Goal: Task Accomplishment & Management: Manage account settings

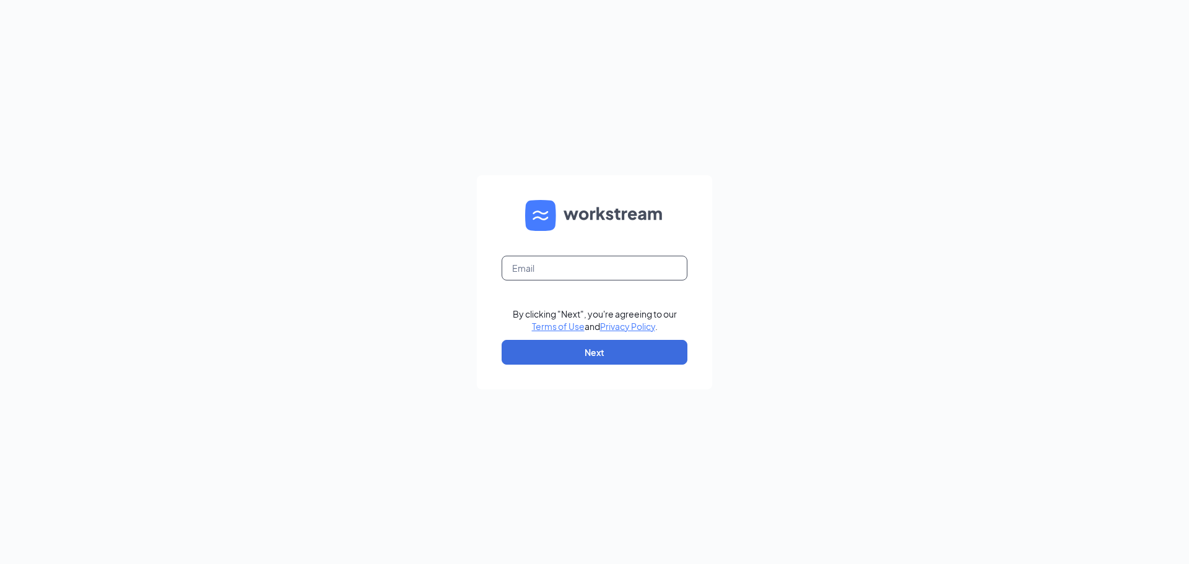
click at [615, 266] on input "text" at bounding box center [595, 268] width 186 height 25
type input "cfalakemaryhr@gmail.com"
click at [617, 355] on button "Next" at bounding box center [595, 352] width 186 height 25
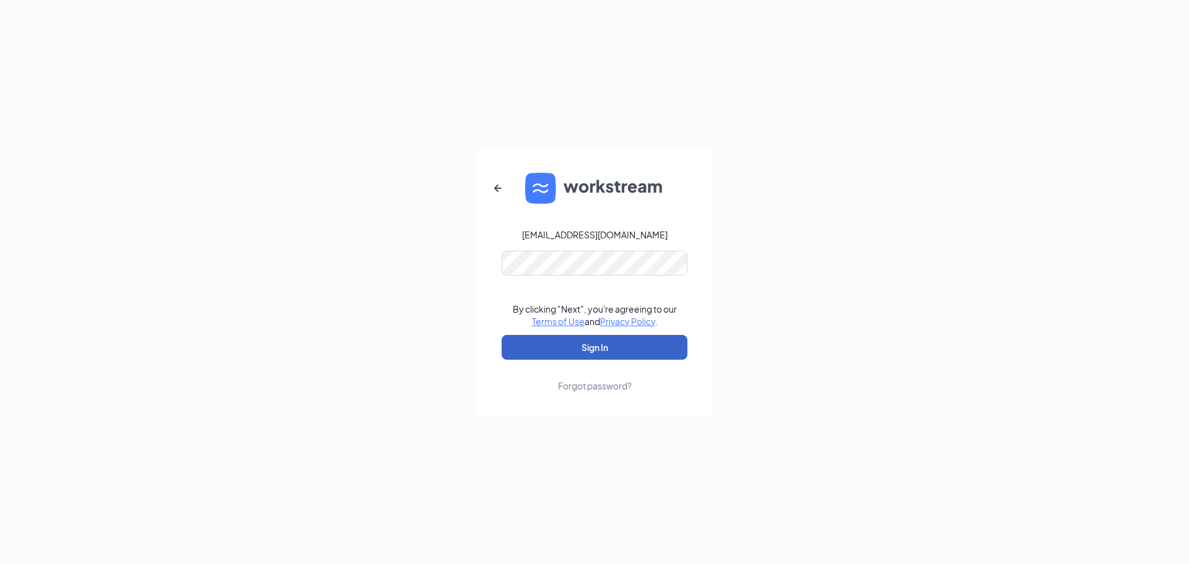
click at [607, 349] on button "Sign In" at bounding box center [595, 347] width 186 height 25
click at [502, 335] on button "Sign In" at bounding box center [595, 347] width 186 height 25
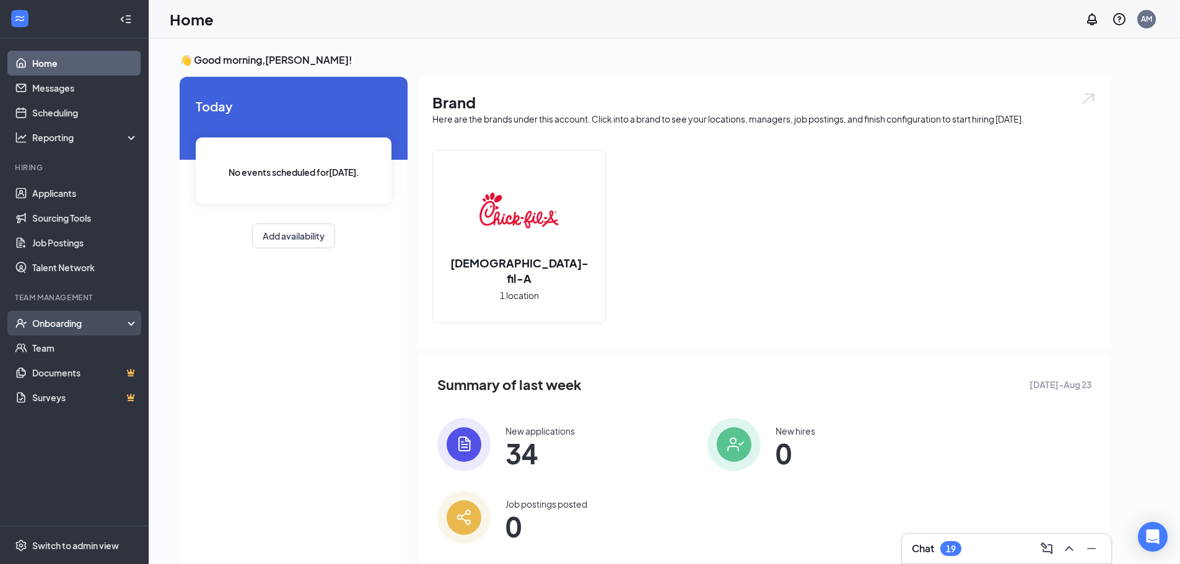
click at [35, 320] on div "Onboarding" at bounding box center [79, 323] width 95 height 12
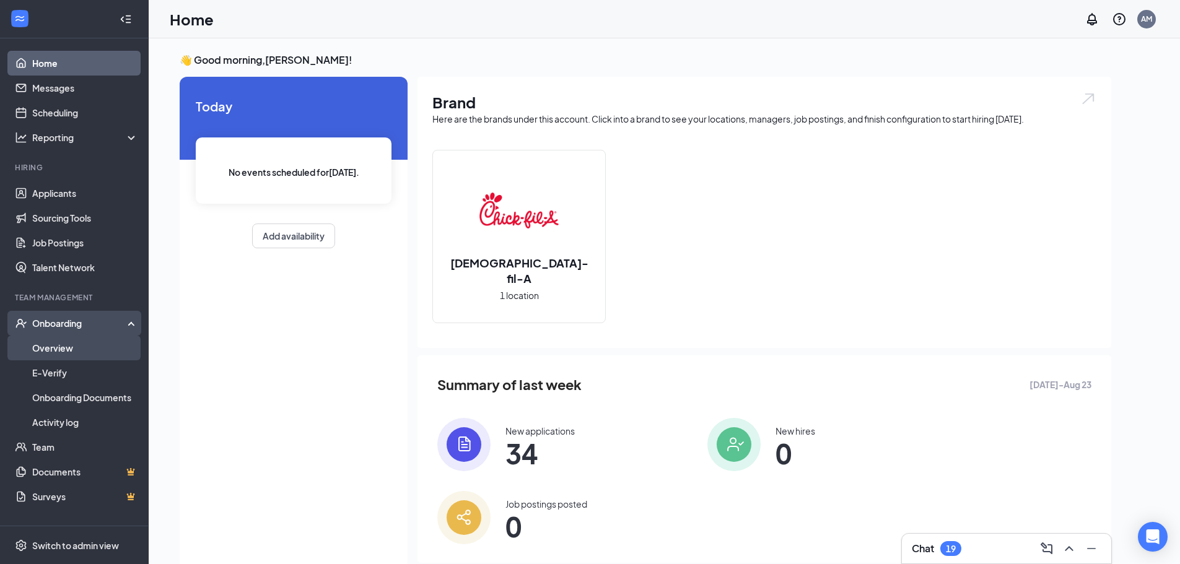
click at [40, 344] on link "Overview" at bounding box center [85, 348] width 106 height 25
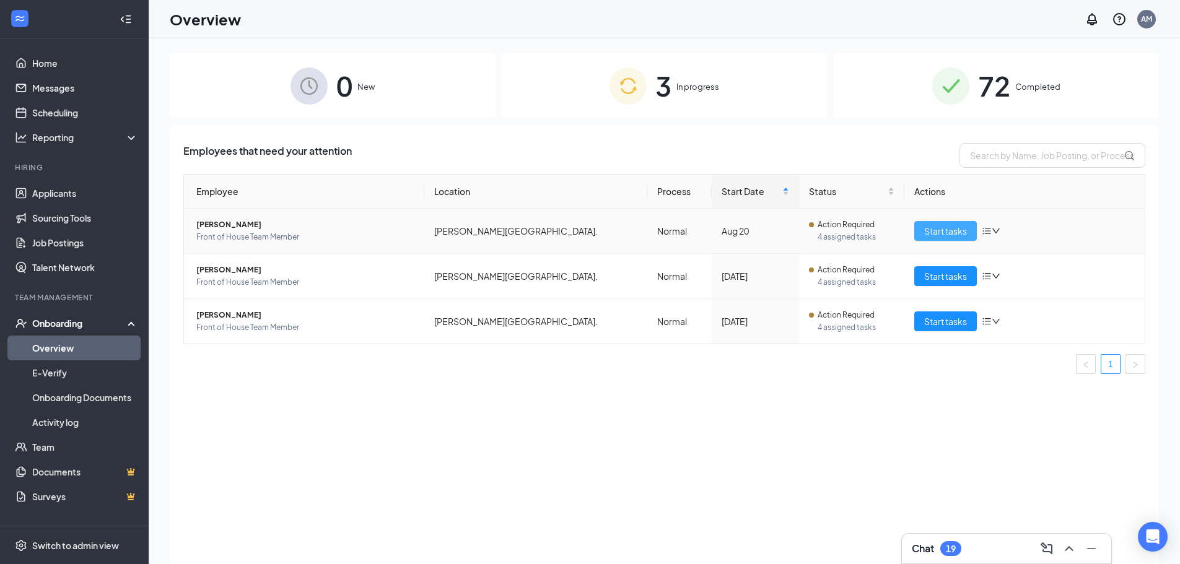
click at [942, 232] on span "Start tasks" at bounding box center [945, 231] width 43 height 14
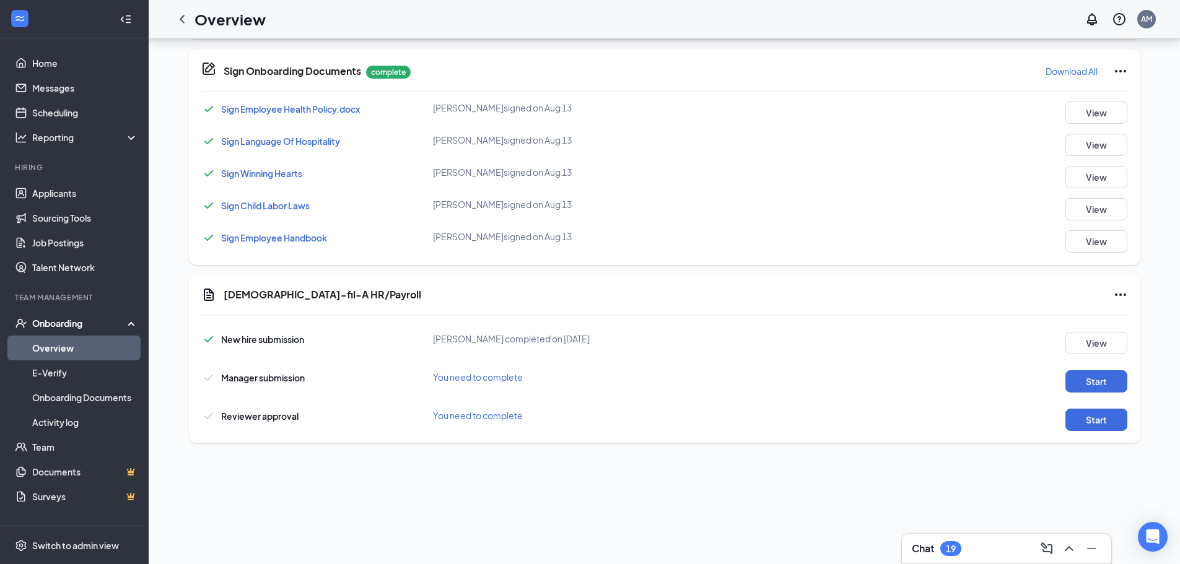
scroll to position [372, 0]
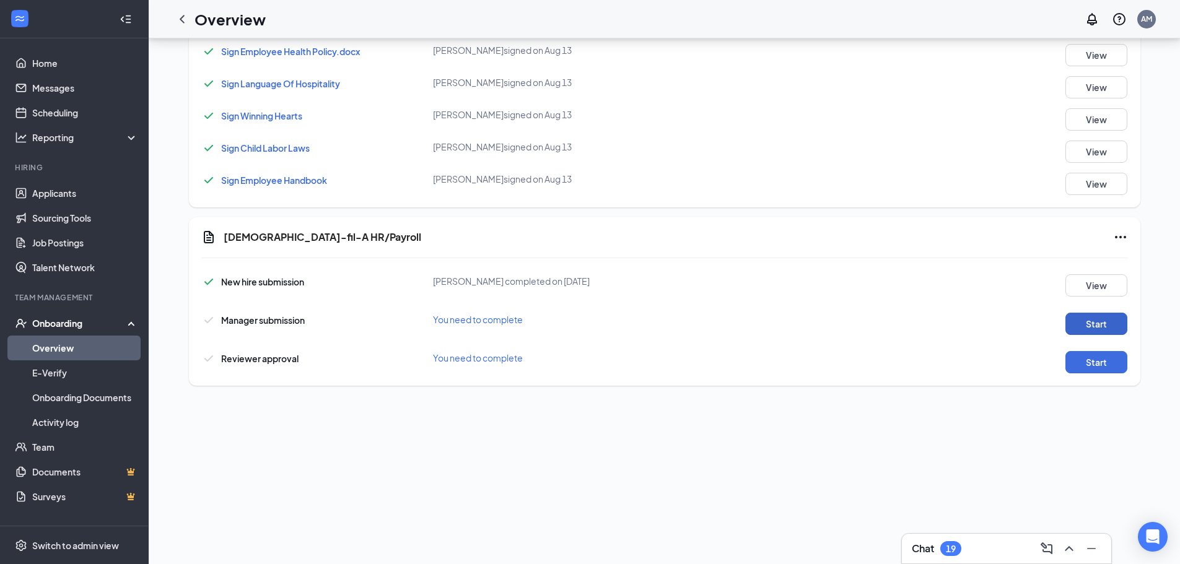
click at [1103, 320] on button "Start" at bounding box center [1096, 324] width 62 height 22
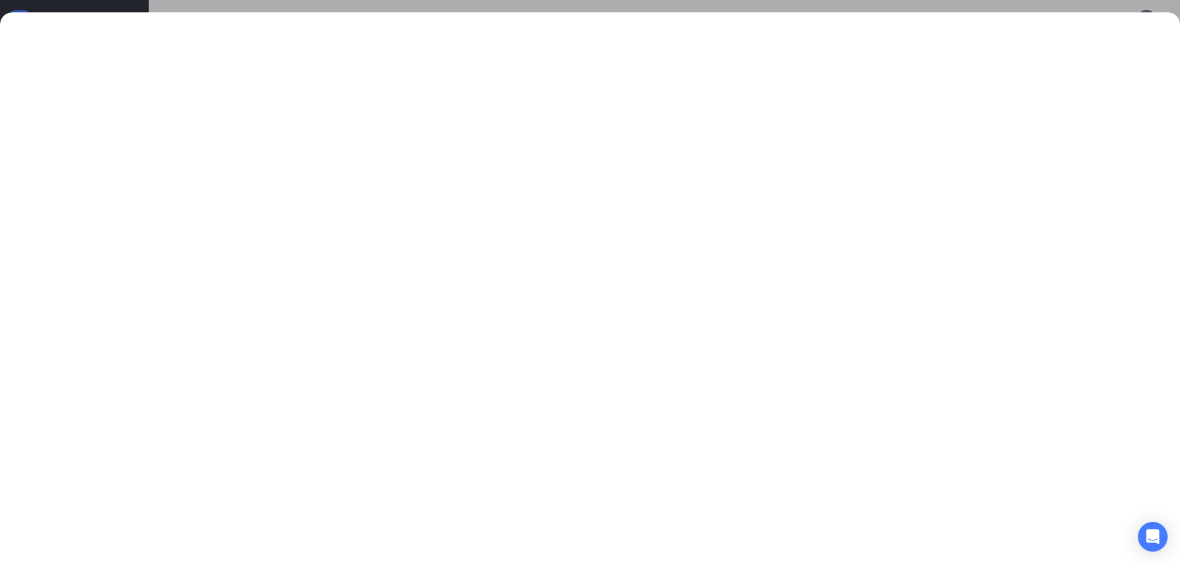
scroll to position [539, 0]
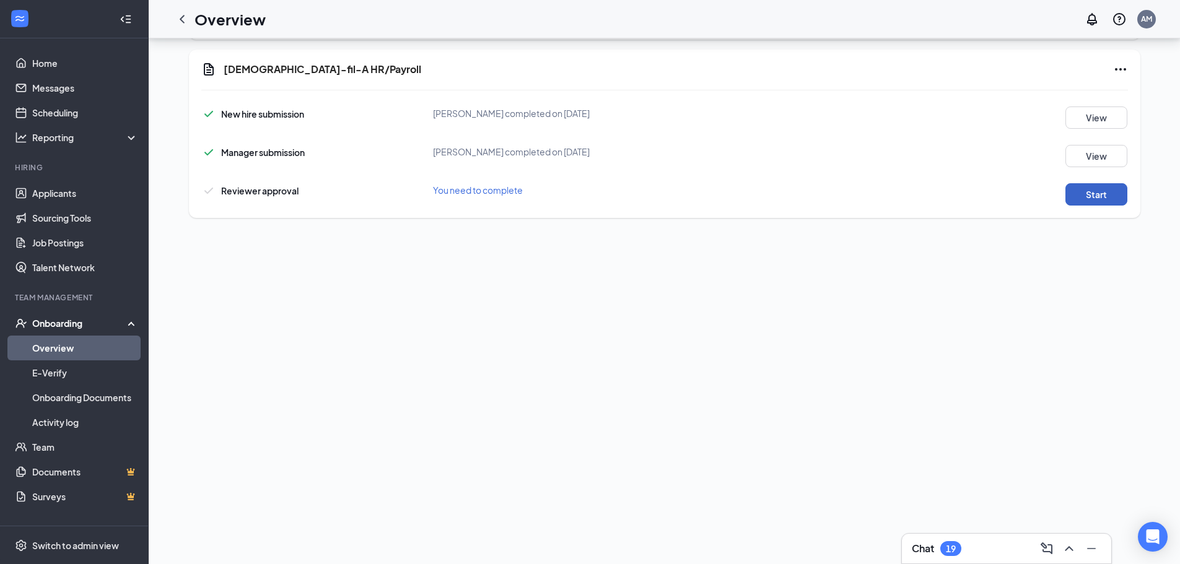
click at [1089, 189] on button "Start" at bounding box center [1096, 194] width 62 height 22
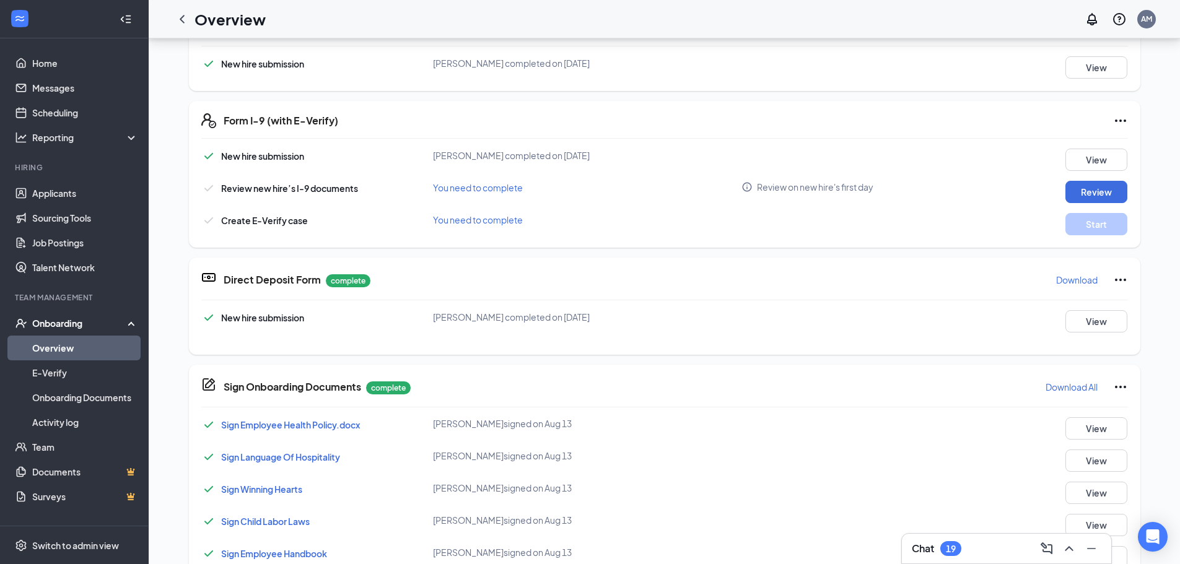
scroll to position [292, 0]
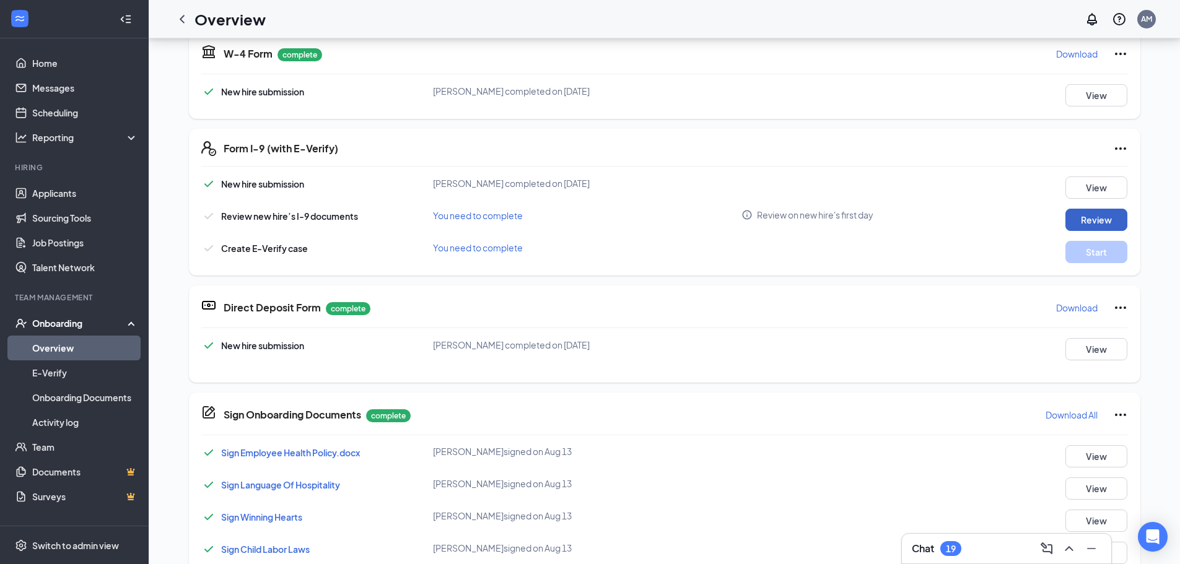
click at [1095, 223] on button "Review" at bounding box center [1096, 220] width 62 height 22
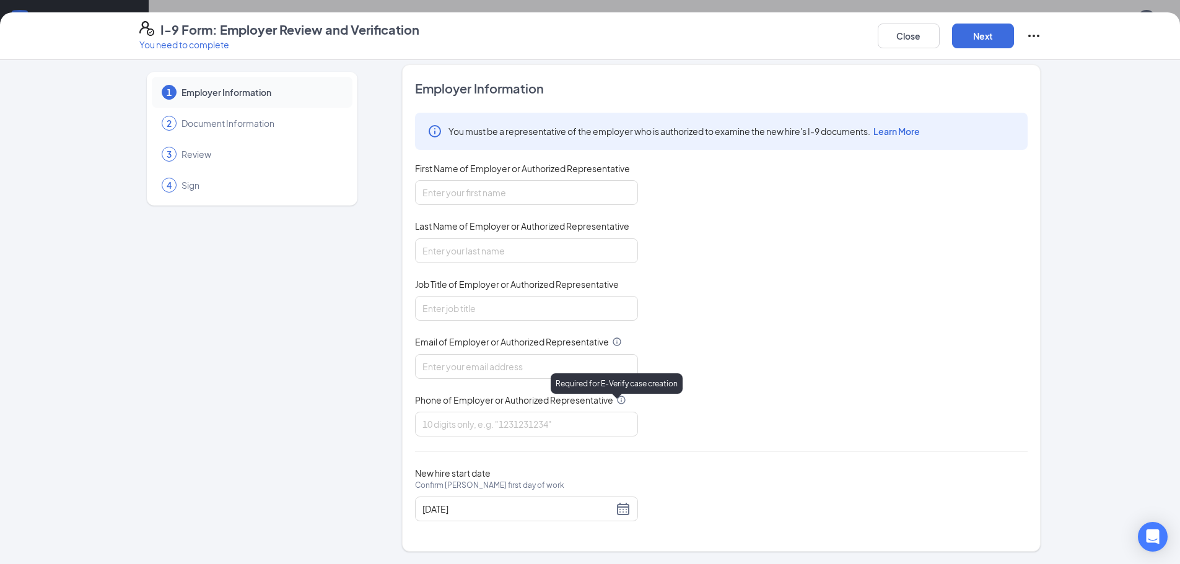
scroll to position [477, 0]
click at [207, 118] on span "Document Information" at bounding box center [260, 123] width 159 height 12
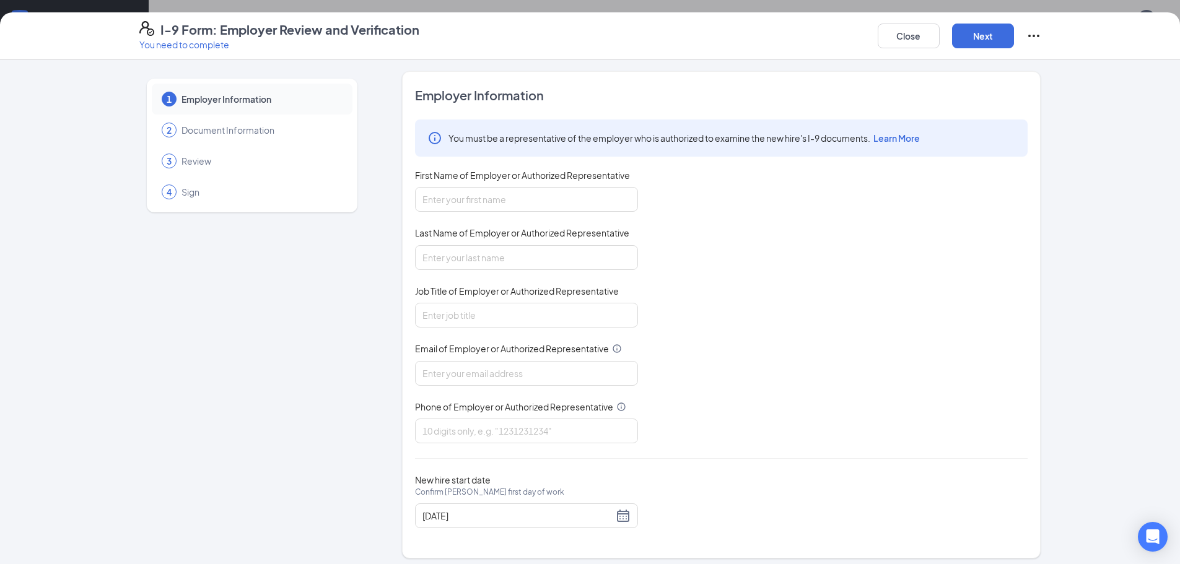
scroll to position [0, 0]
click at [889, 35] on button "Close" at bounding box center [908, 36] width 62 height 25
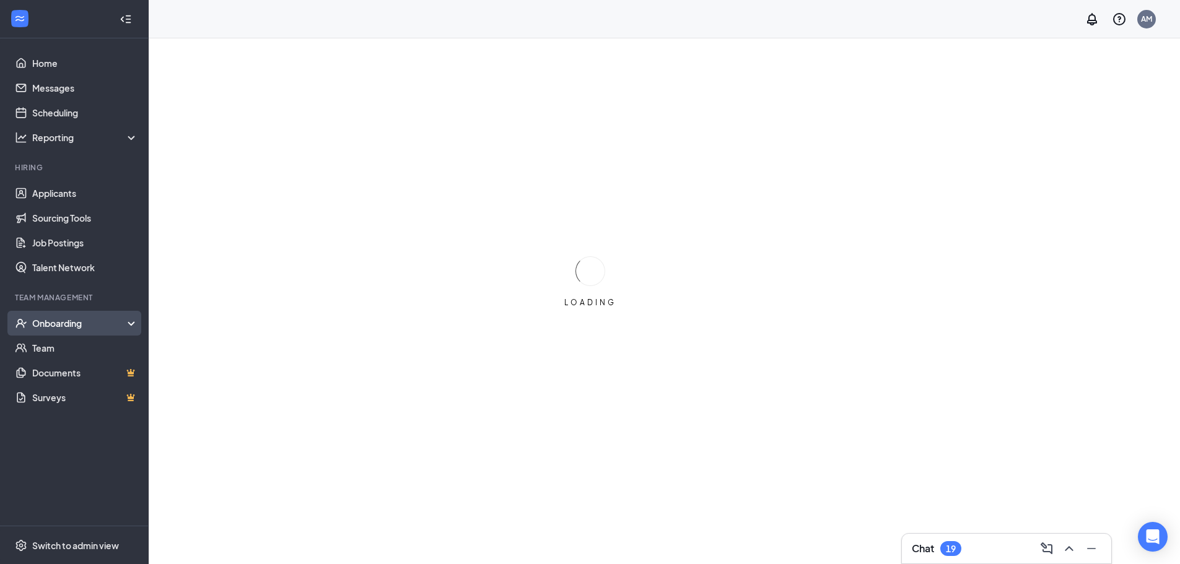
click at [53, 324] on div "Onboarding" at bounding box center [79, 323] width 95 height 12
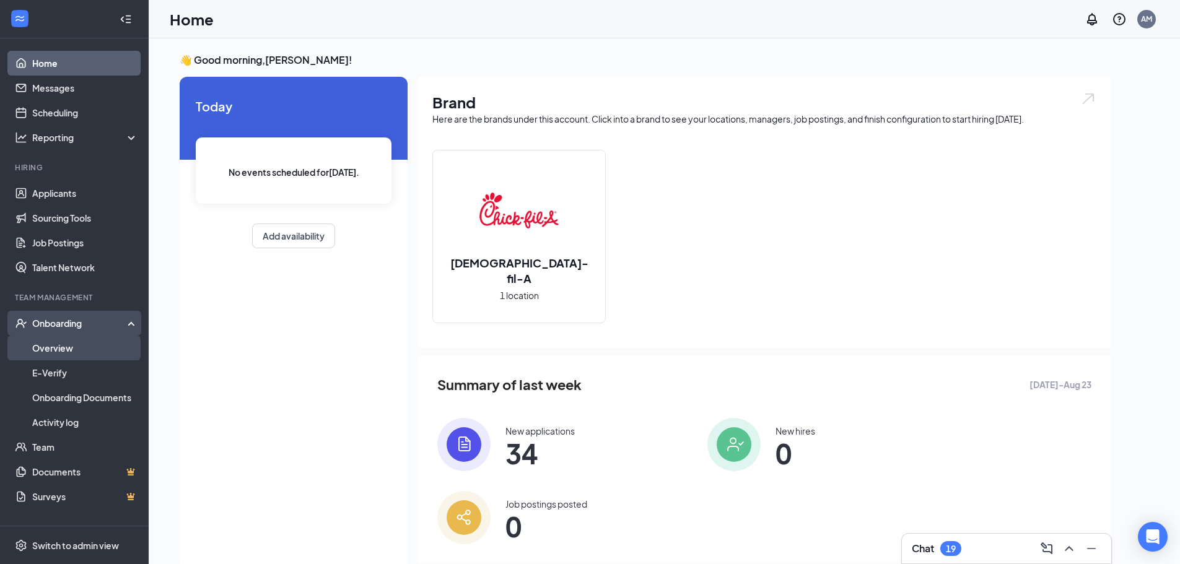
click at [54, 351] on link "Overview" at bounding box center [85, 348] width 106 height 25
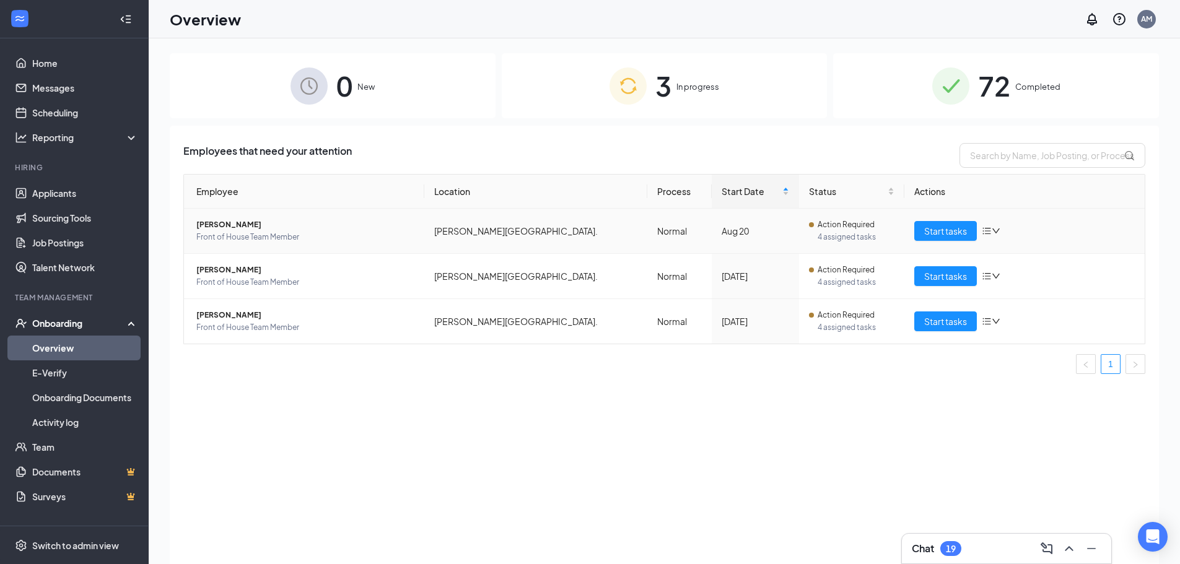
scroll to position [56, 0]
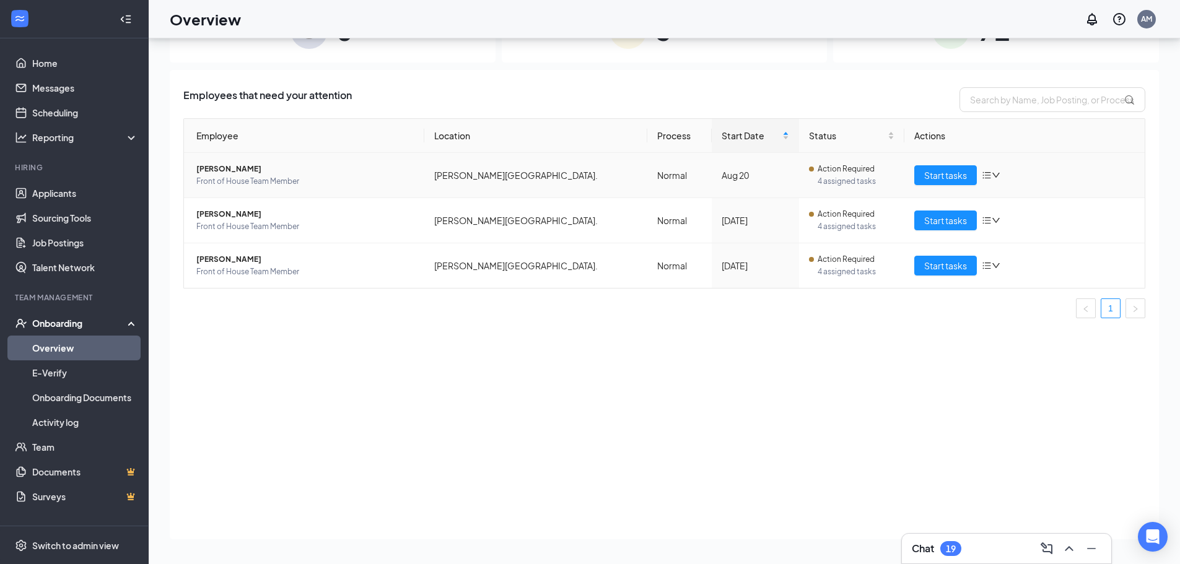
click at [230, 172] on span "[PERSON_NAME]" at bounding box center [305, 169] width 218 height 12
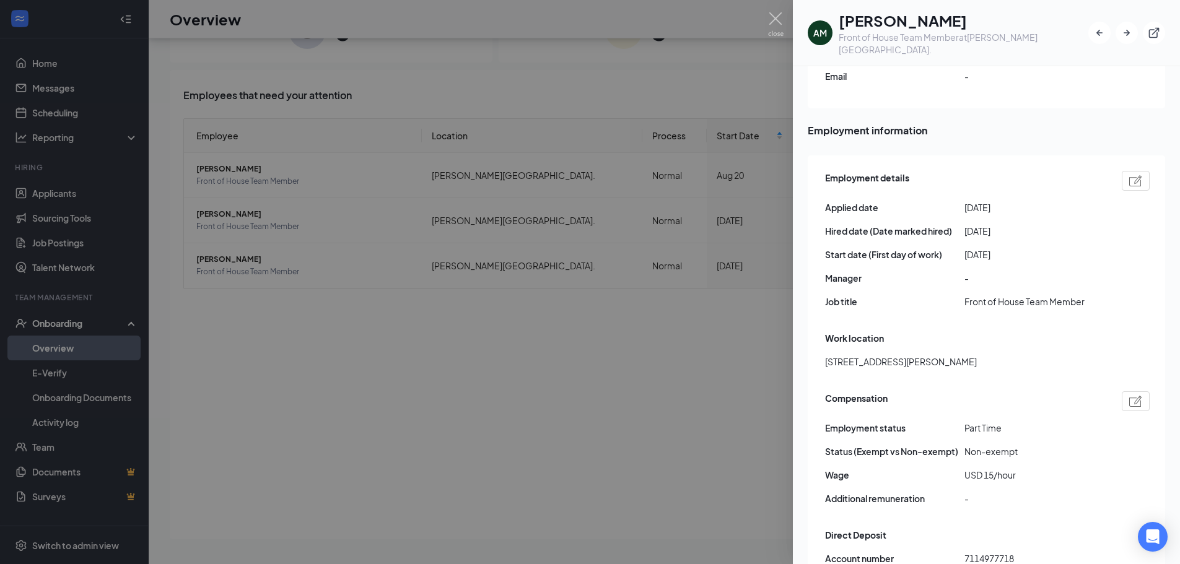
scroll to position [372, 0]
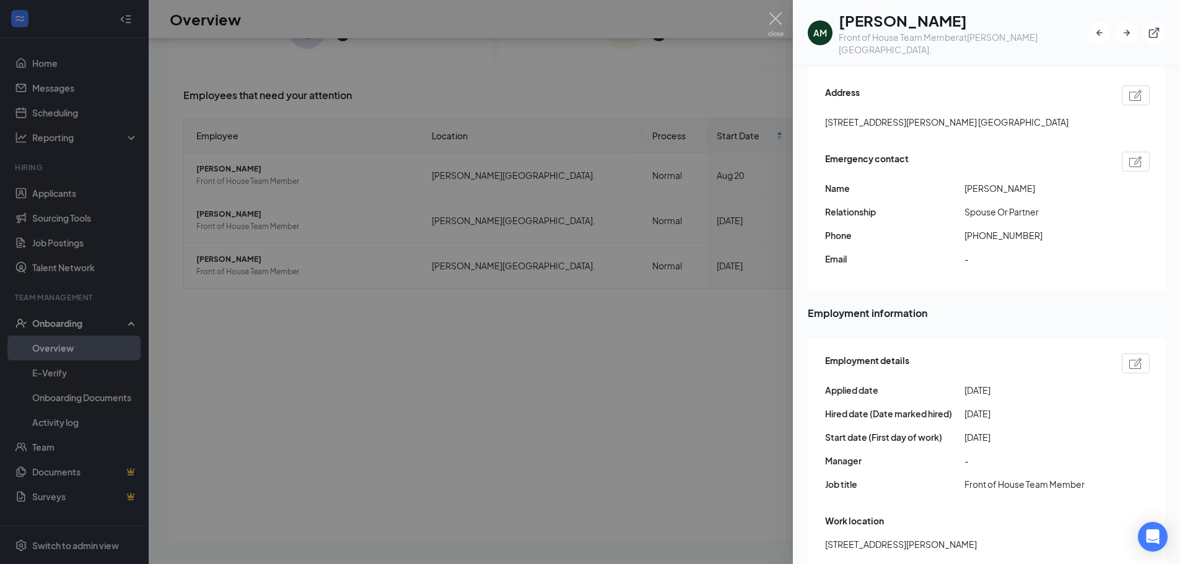
click at [729, 56] on div at bounding box center [590, 282] width 1180 height 564
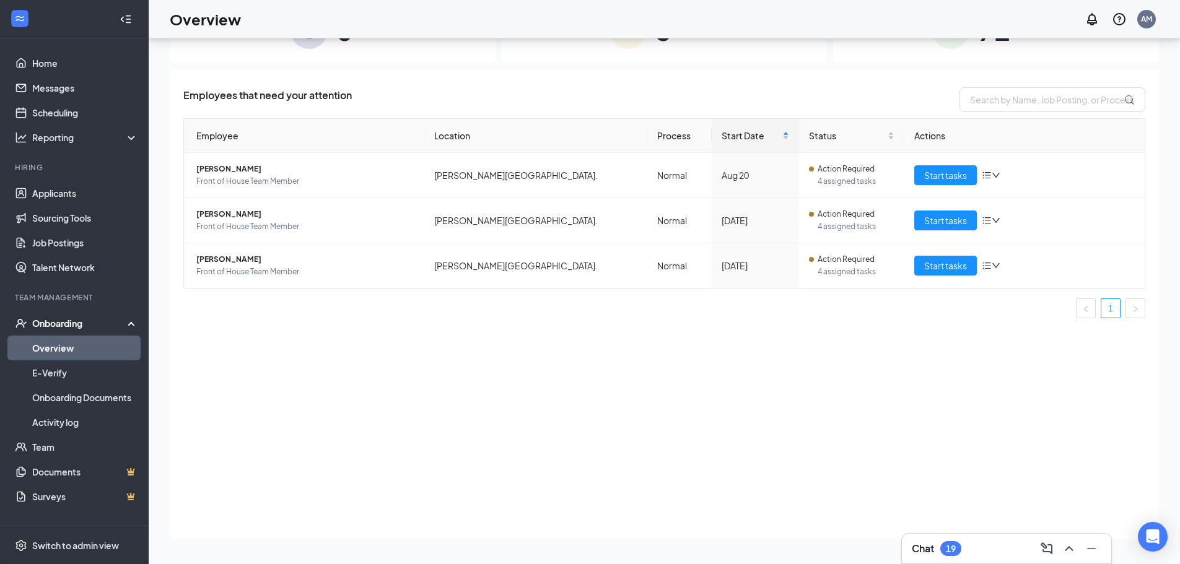
click at [784, 25] on div "Overview AM" at bounding box center [664, 19] width 1031 height 38
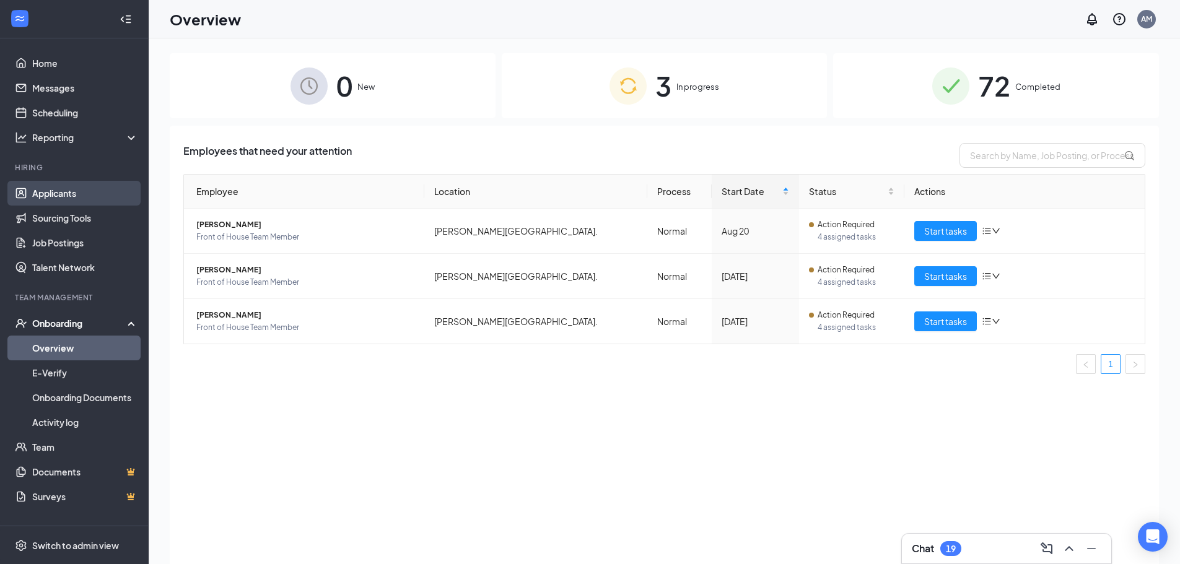
click at [50, 191] on link "Applicants" at bounding box center [85, 193] width 106 height 25
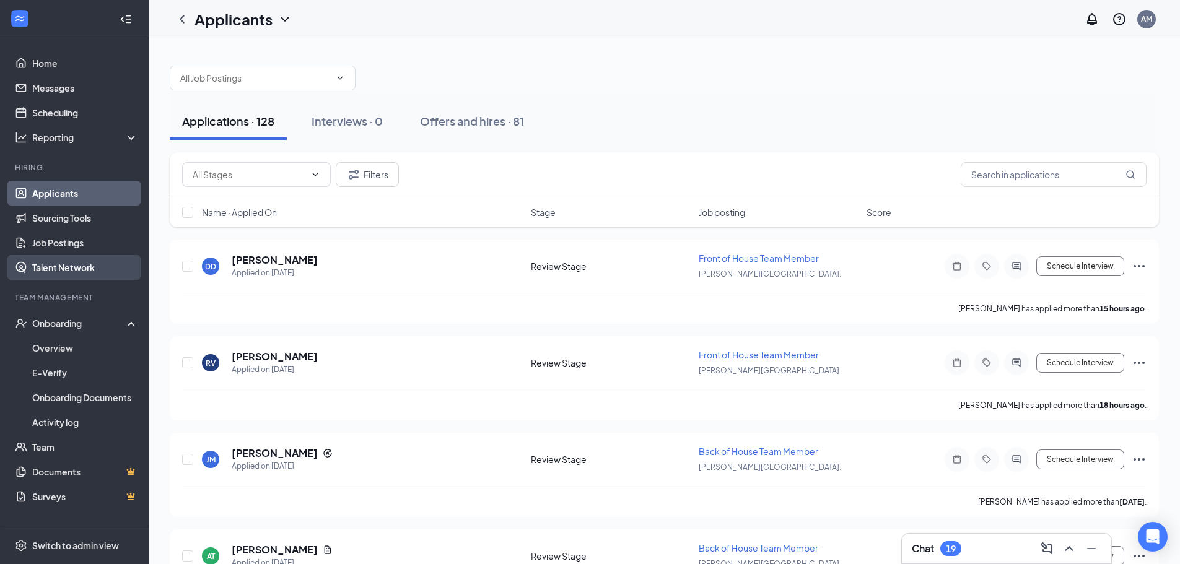
click at [50, 271] on link "Talent Network" at bounding box center [85, 267] width 106 height 25
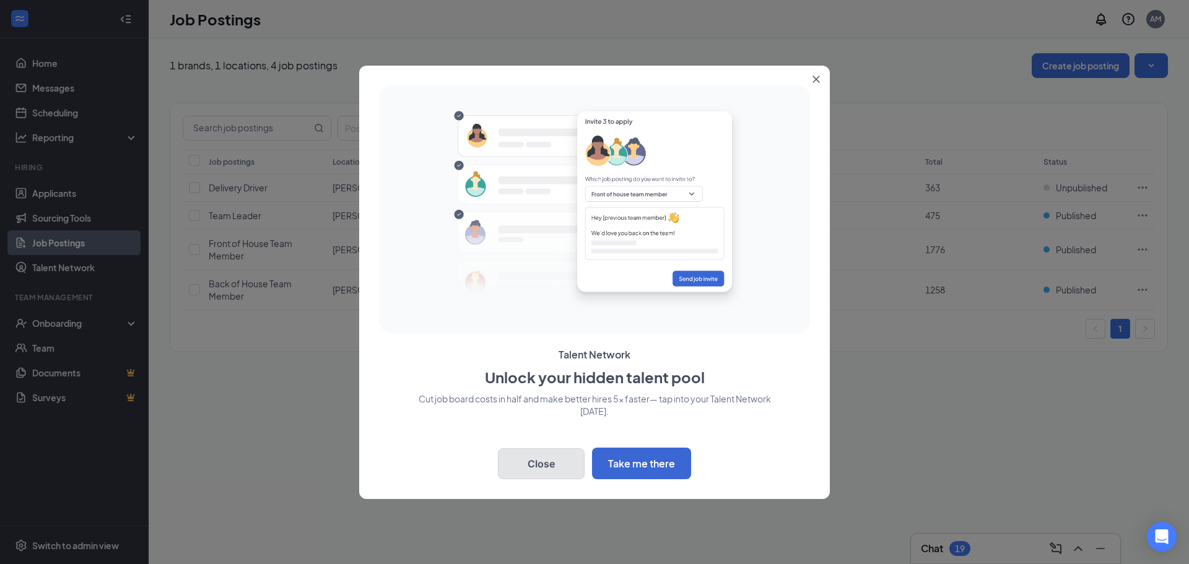
click at [537, 467] on button "Close" at bounding box center [541, 463] width 87 height 31
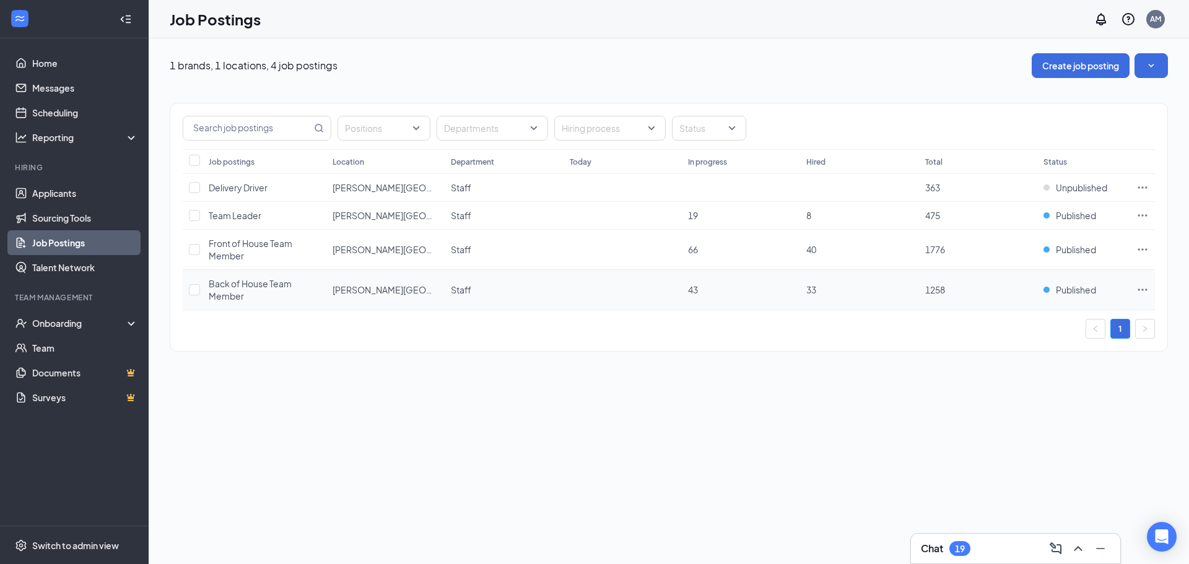
click at [1141, 289] on icon "Ellipses" at bounding box center [1142, 290] width 12 height 12
click at [844, 423] on div "1 brands, 1 locations, 4 job postings Create job posting Positions Departments …" at bounding box center [669, 301] width 1040 height 526
click at [42, 116] on link "Scheduling" at bounding box center [85, 112] width 106 height 25
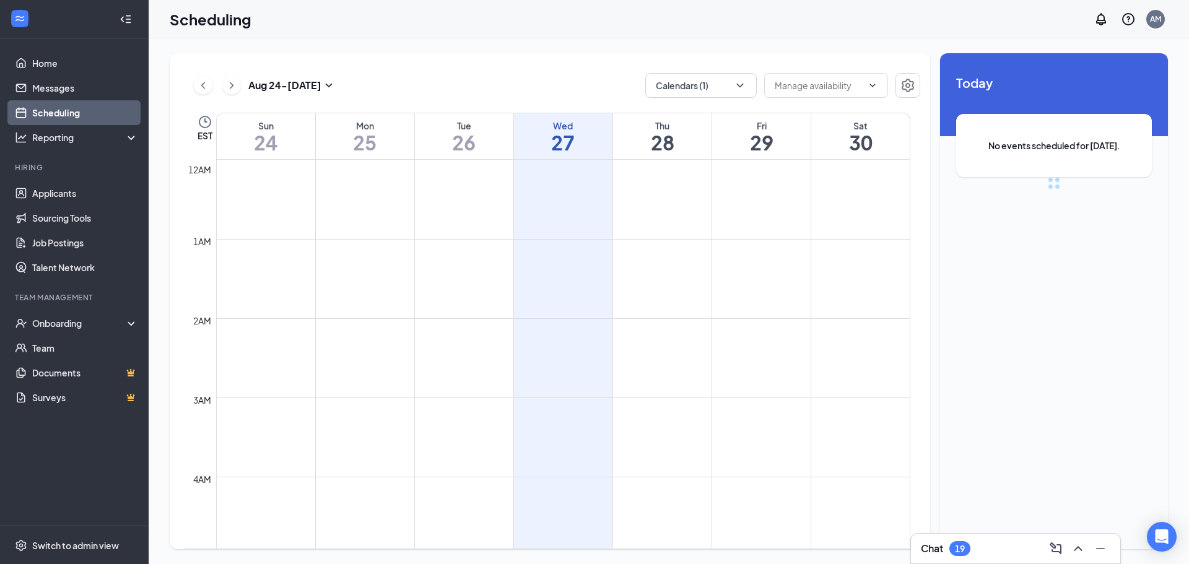
scroll to position [609, 0]
click at [44, 146] on div "Reporting" at bounding box center [74, 137] width 149 height 25
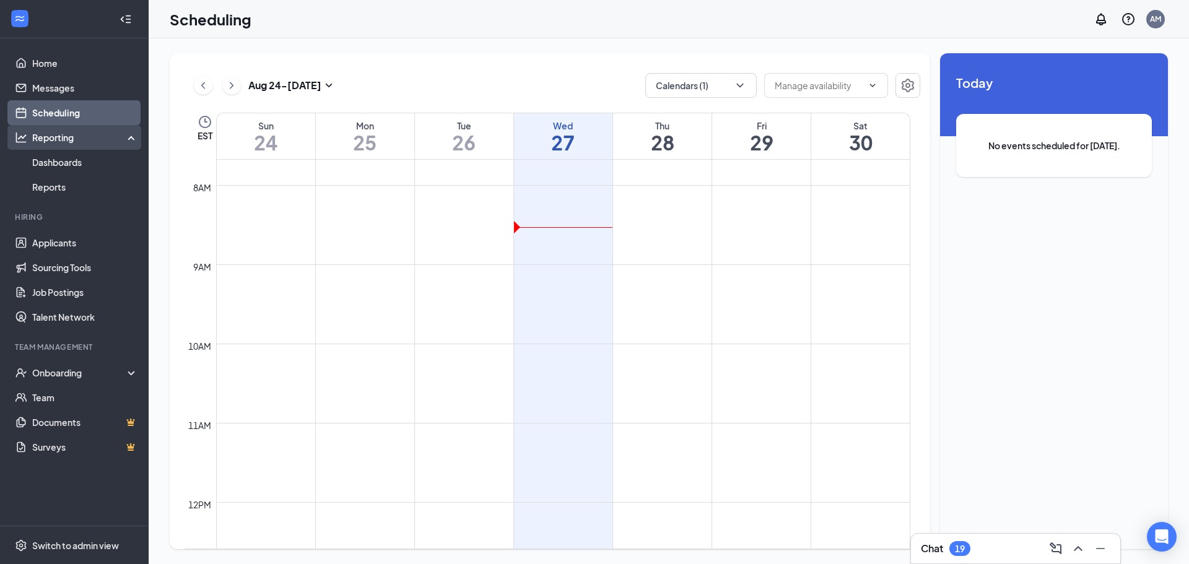
click at [84, 143] on div "Reporting" at bounding box center [85, 137] width 107 height 12
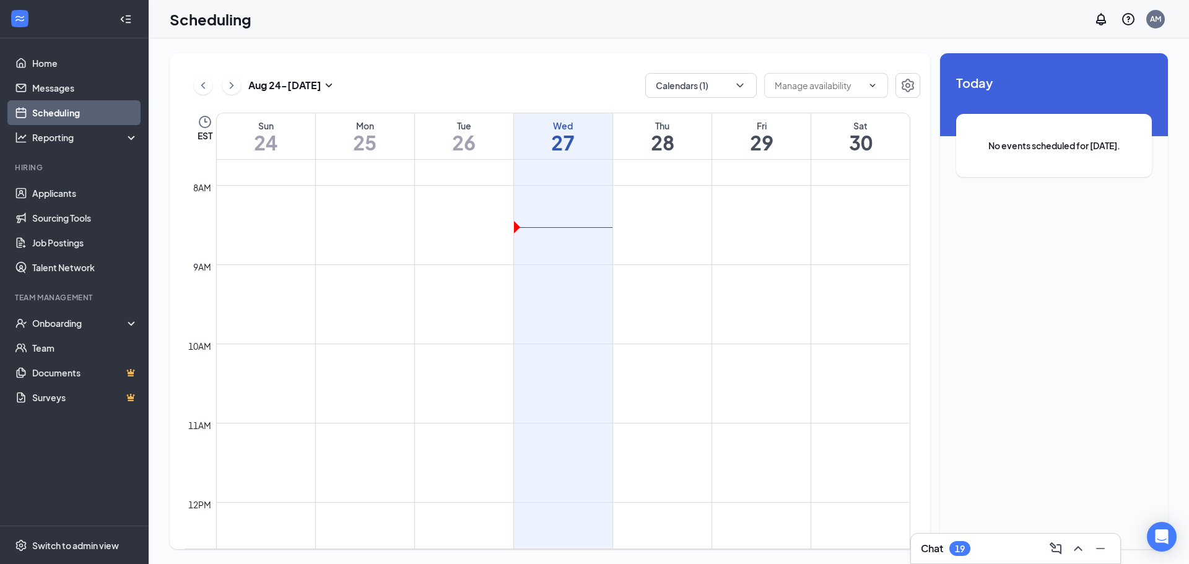
click at [87, 120] on link "Scheduling" at bounding box center [85, 112] width 106 height 25
click at [64, 82] on link "Messages" at bounding box center [85, 88] width 106 height 25
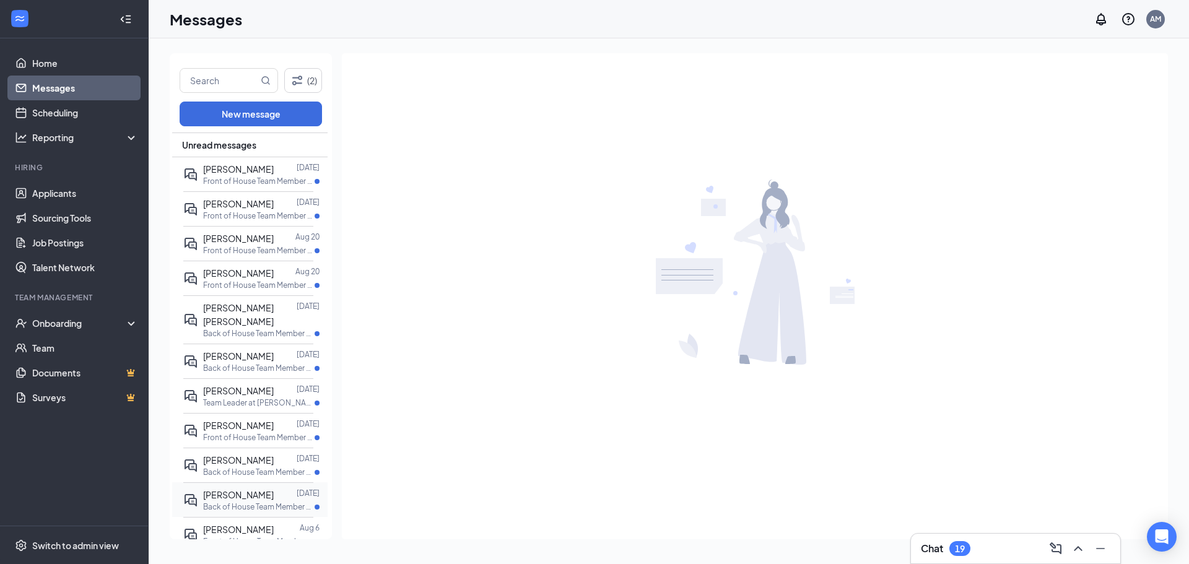
scroll to position [49, 0]
click at [245, 178] on p "Front of House Team Member at Lake Mary Blvd." at bounding box center [258, 183] width 111 height 11
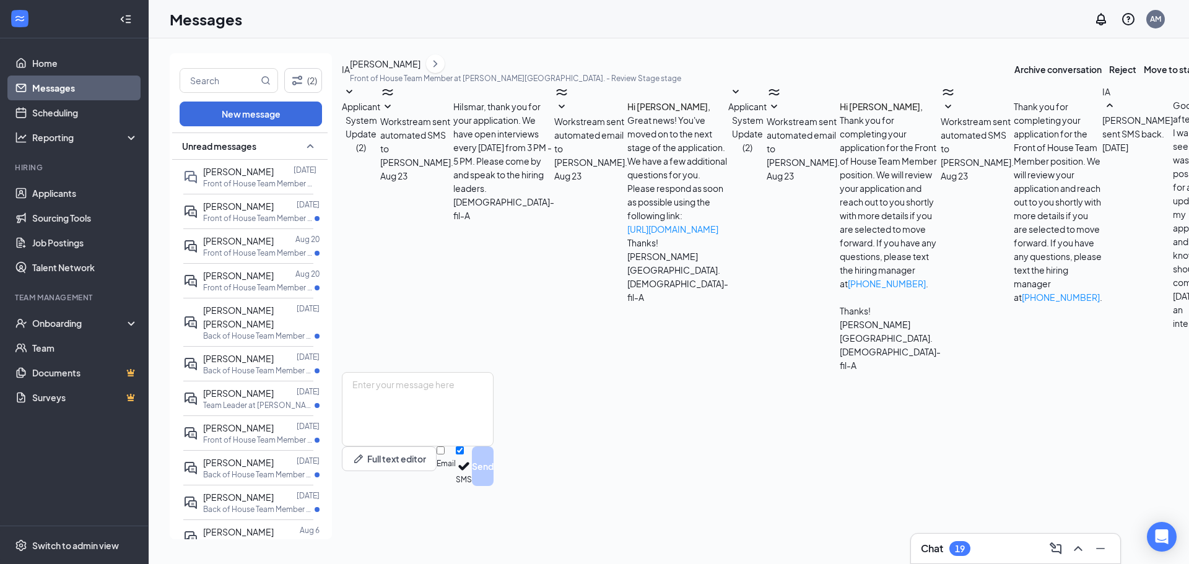
click at [395, 115] on icon "SmallChevronDown" at bounding box center [387, 107] width 15 height 15
click at [569, 115] on icon "SmallChevronDown" at bounding box center [561, 107] width 15 height 15
click at [767, 115] on icon "SmallChevronDown" at bounding box center [774, 107] width 15 height 15
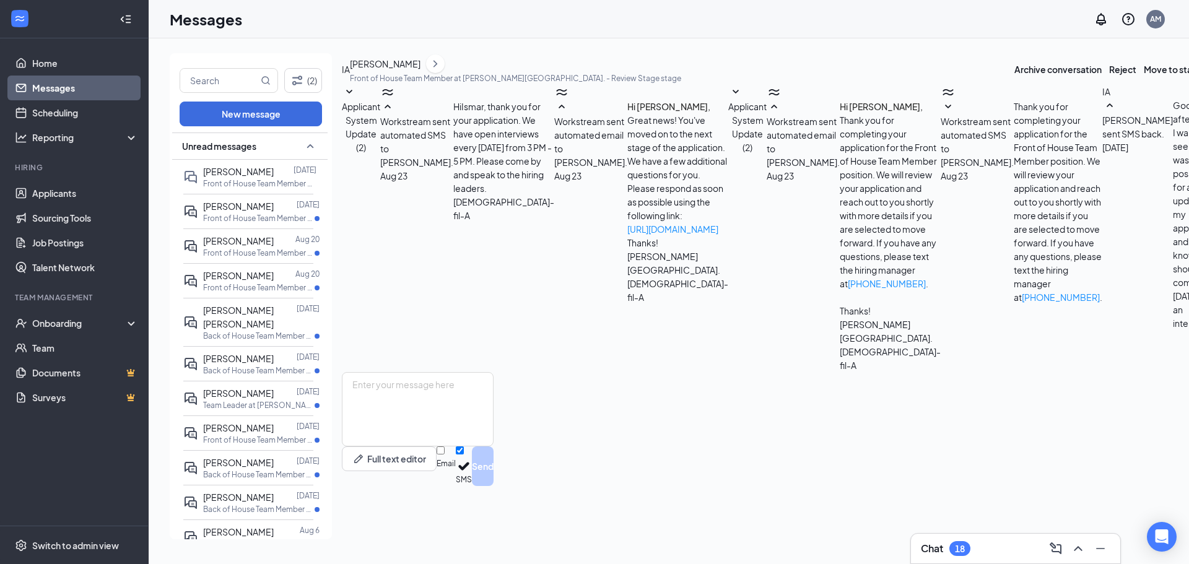
click at [941, 115] on icon "SmallChevronDown" at bounding box center [948, 107] width 15 height 15
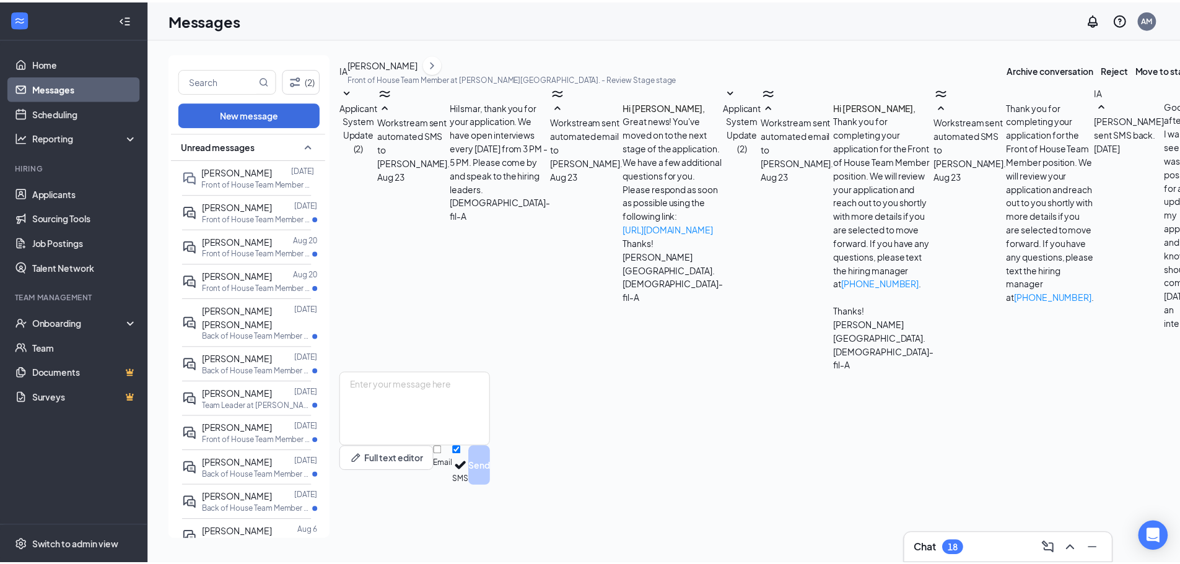
scroll to position [0, 0]
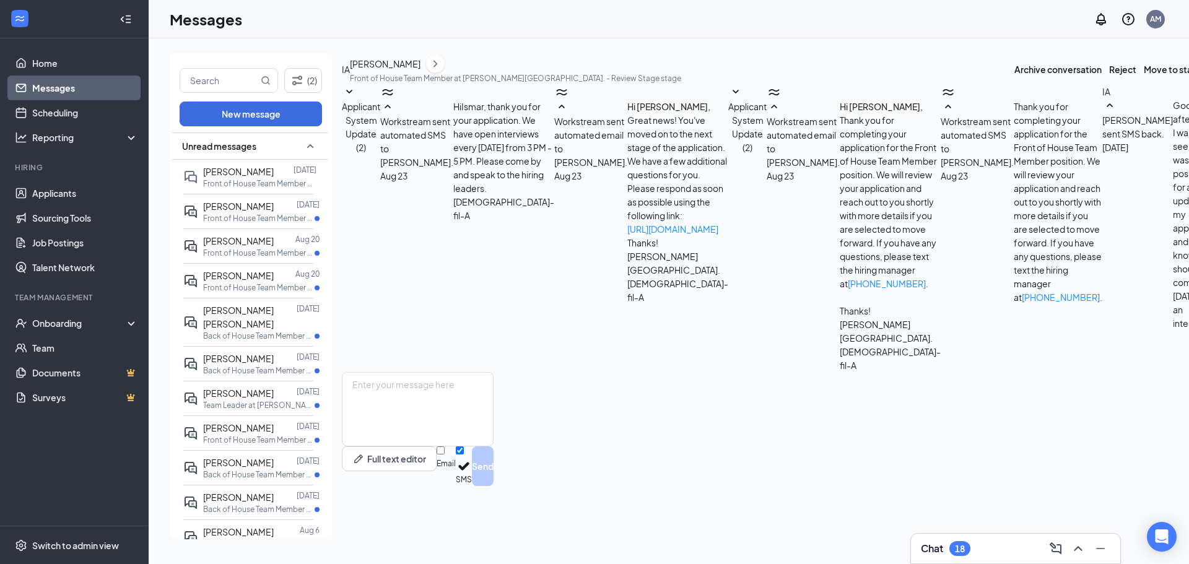
click at [64, 87] on link "Messages" at bounding box center [85, 88] width 106 height 25
click at [71, 63] on link "Home" at bounding box center [85, 63] width 106 height 25
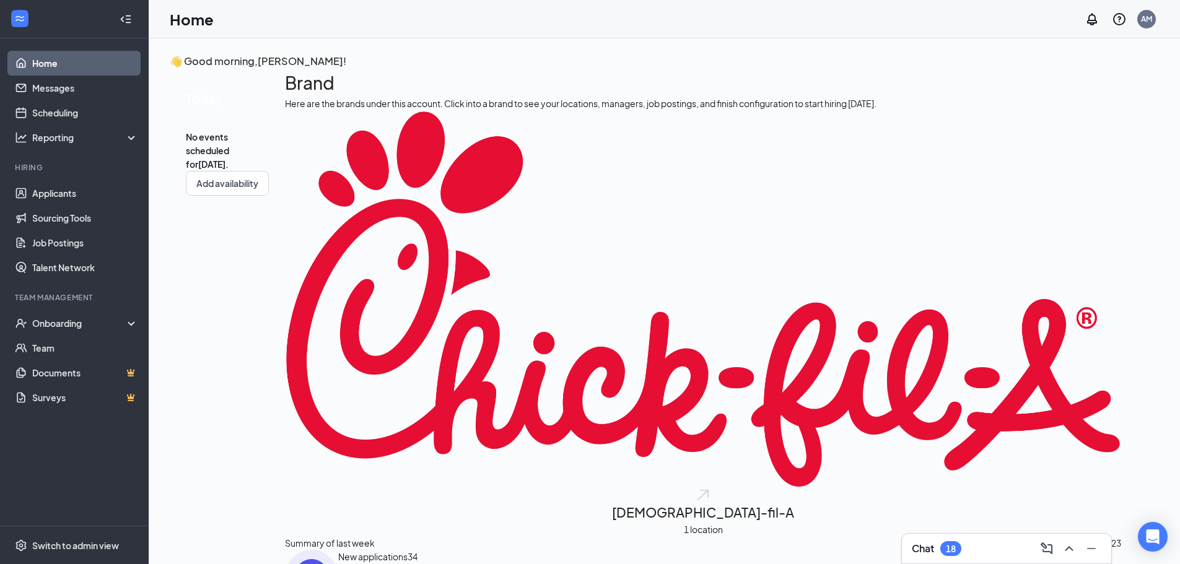
click at [131, 18] on div at bounding box center [125, 19] width 25 height 25
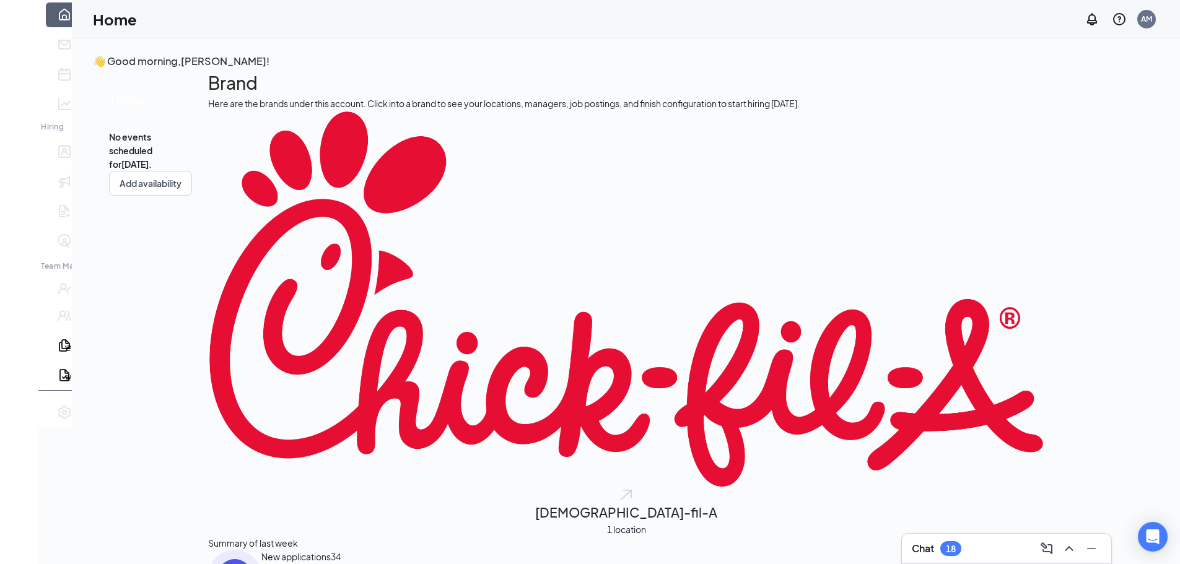
click at [19, 25] on icon "Expand" at bounding box center [16, 29] width 5 height 8
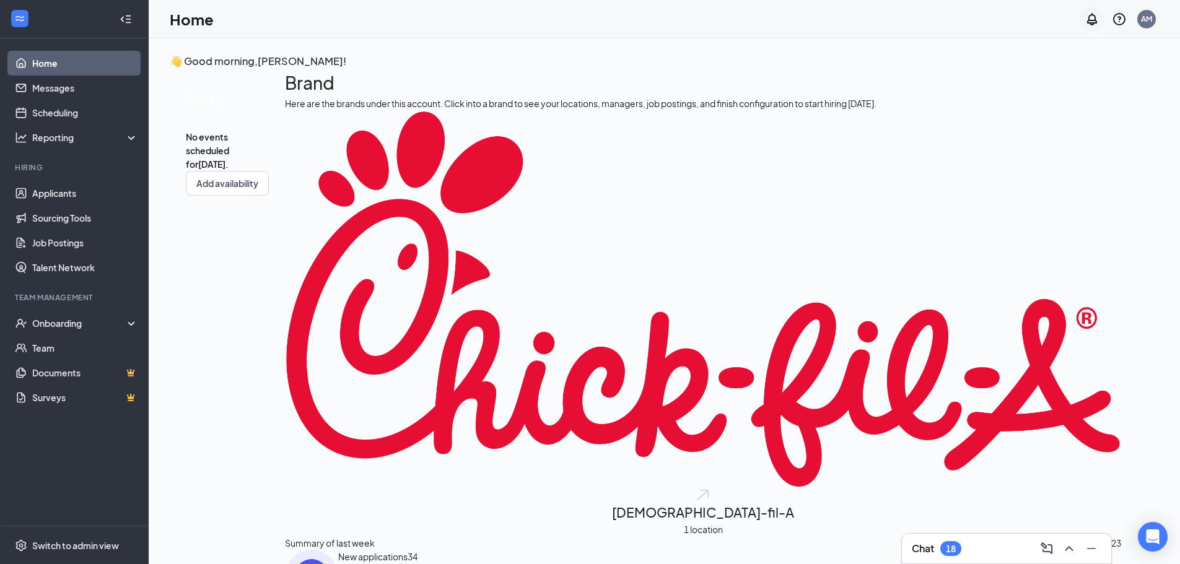
click at [1089, 20] on icon "Notifications" at bounding box center [1092, 19] width 10 height 12
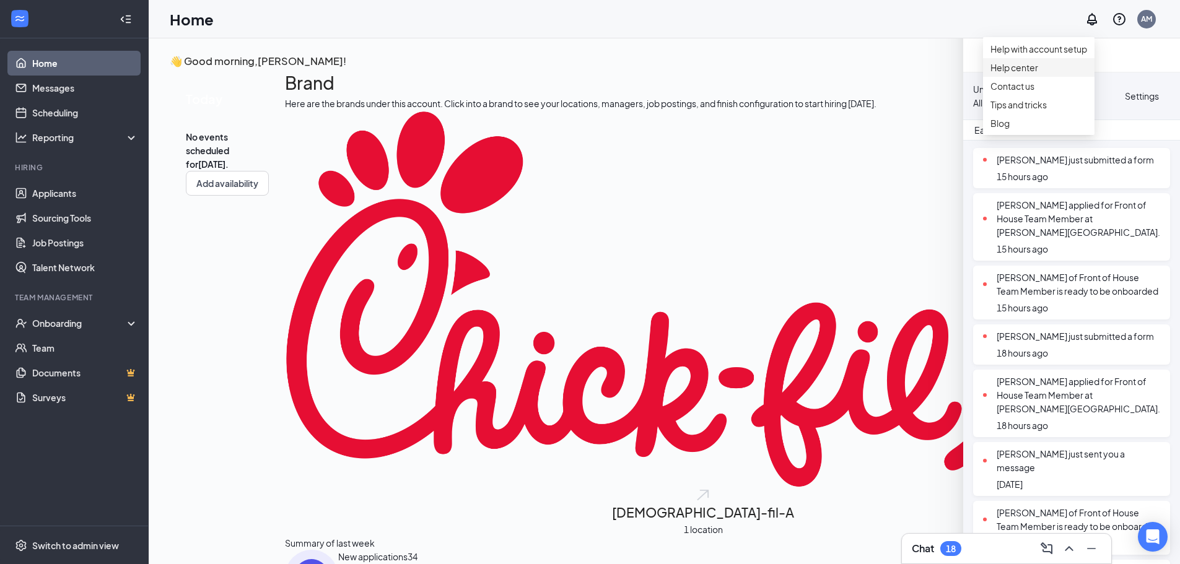
click at [1026, 74] on link "Help center" at bounding box center [1038, 67] width 97 height 12
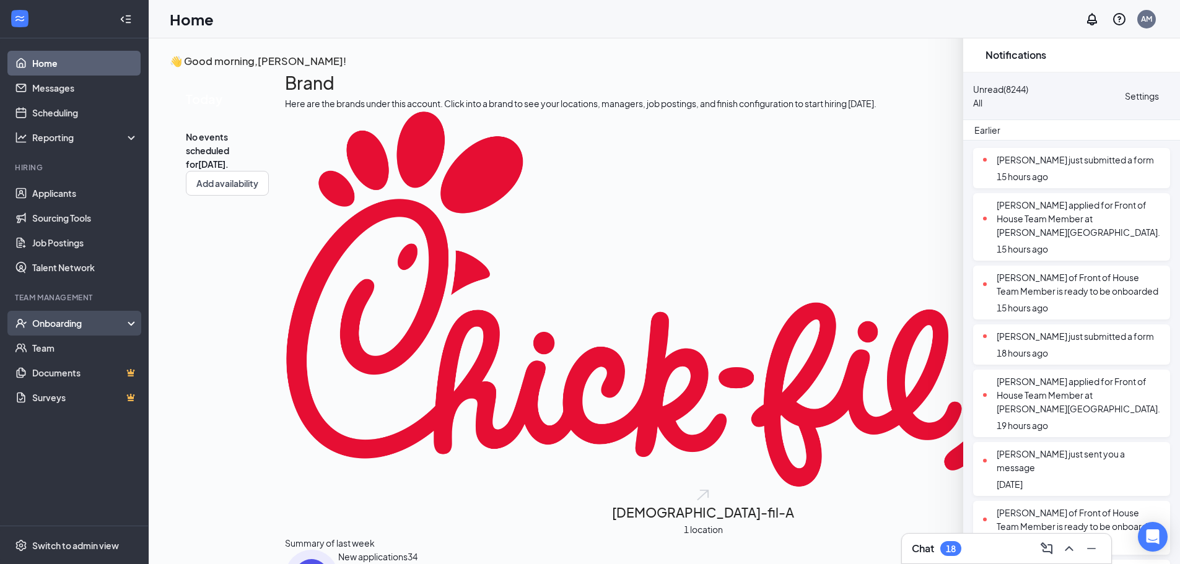
click at [129, 320] on div "Onboarding" at bounding box center [74, 323] width 149 height 25
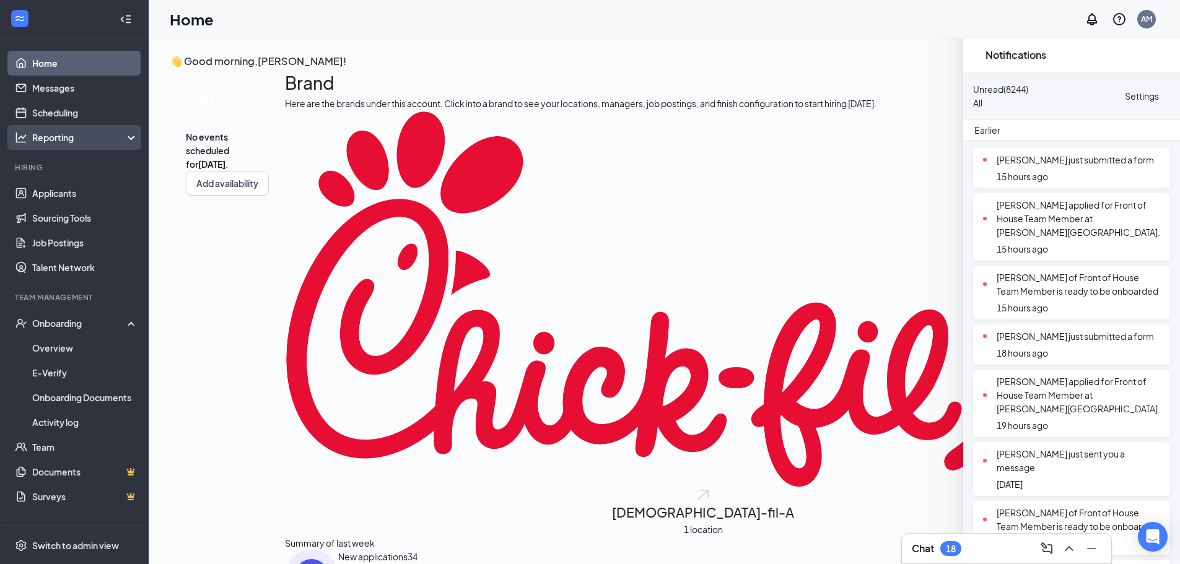
click at [118, 141] on div "Reporting" at bounding box center [85, 137] width 107 height 12
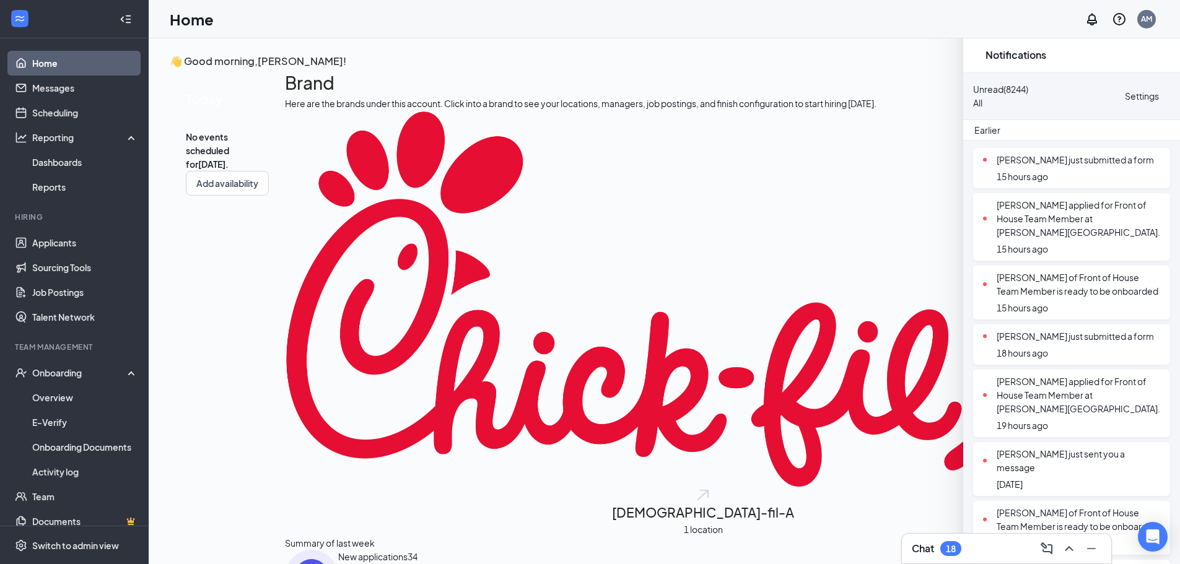
click at [15, 12] on div at bounding box center [20, 19] width 22 height 22
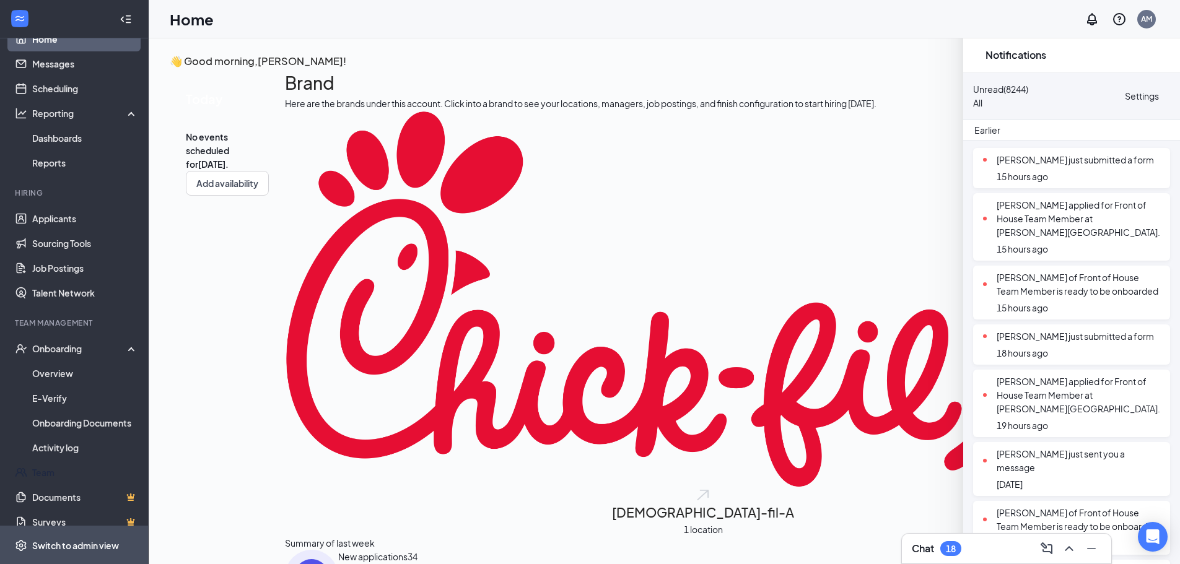
scroll to position [38, 0]
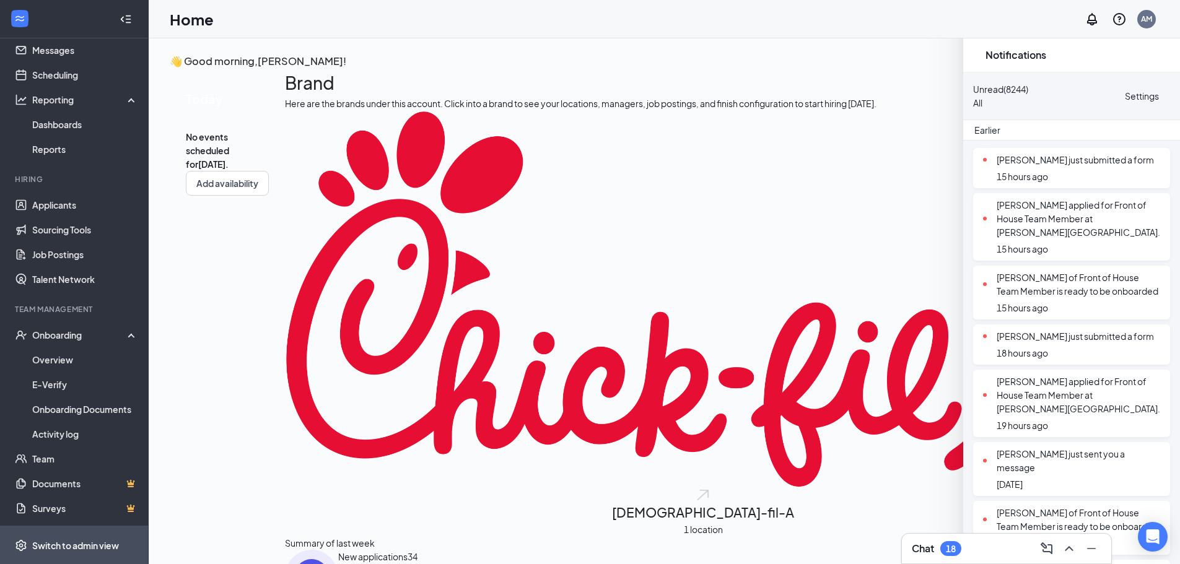
click at [77, 538] on span "Switch to admin view" at bounding box center [85, 545] width 106 height 38
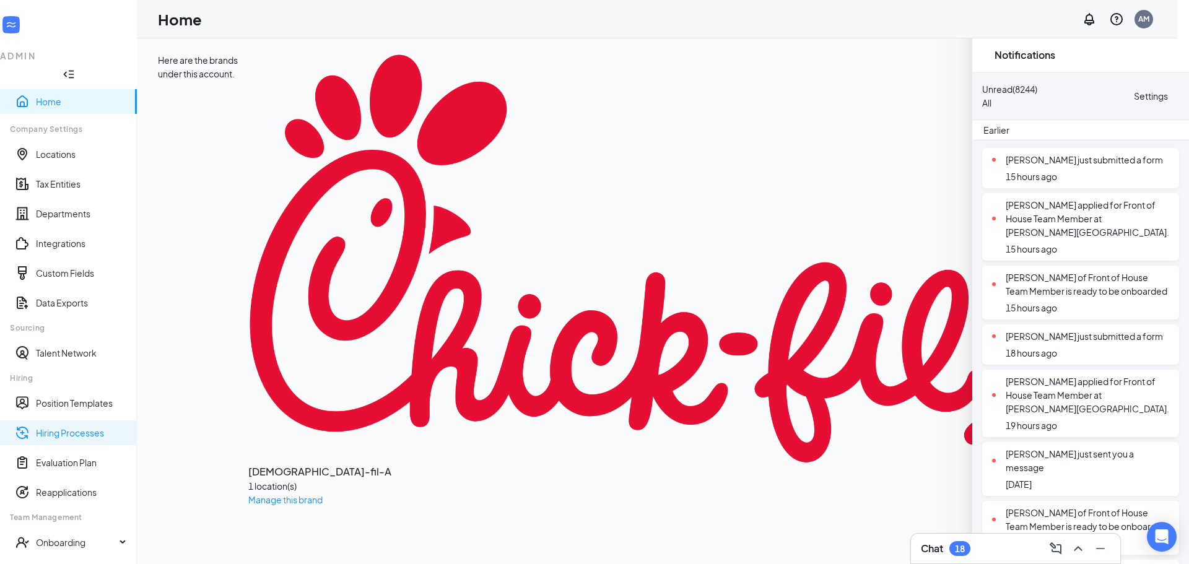
click at [75, 427] on link "Hiring Processes" at bounding box center [81, 433] width 91 height 12
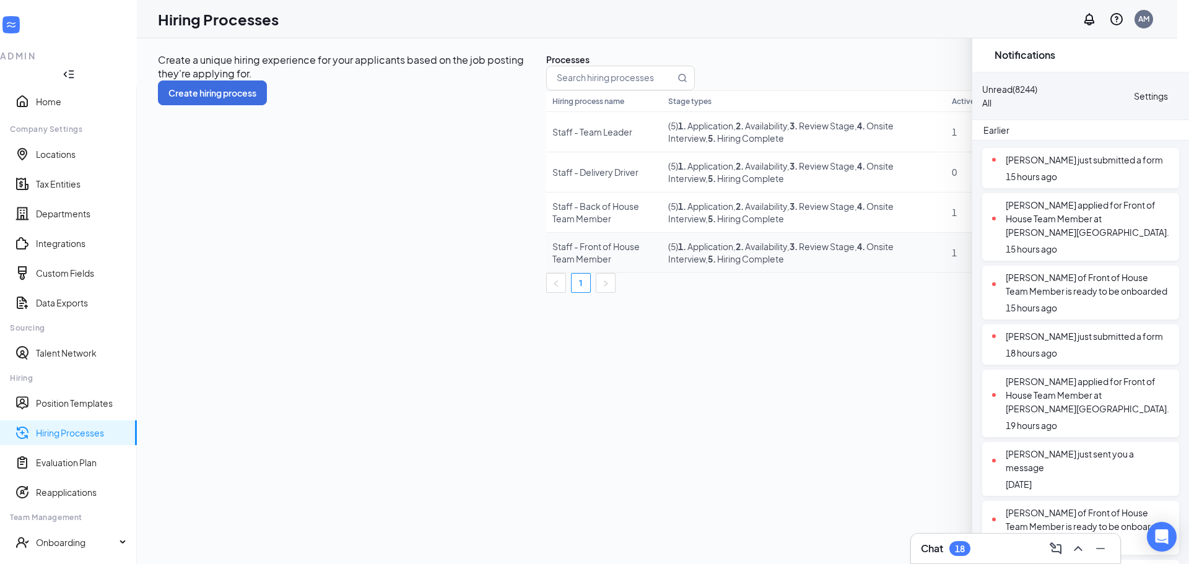
click at [552, 265] on div "Staff - Front of House Team Member" at bounding box center [603, 252] width 103 height 25
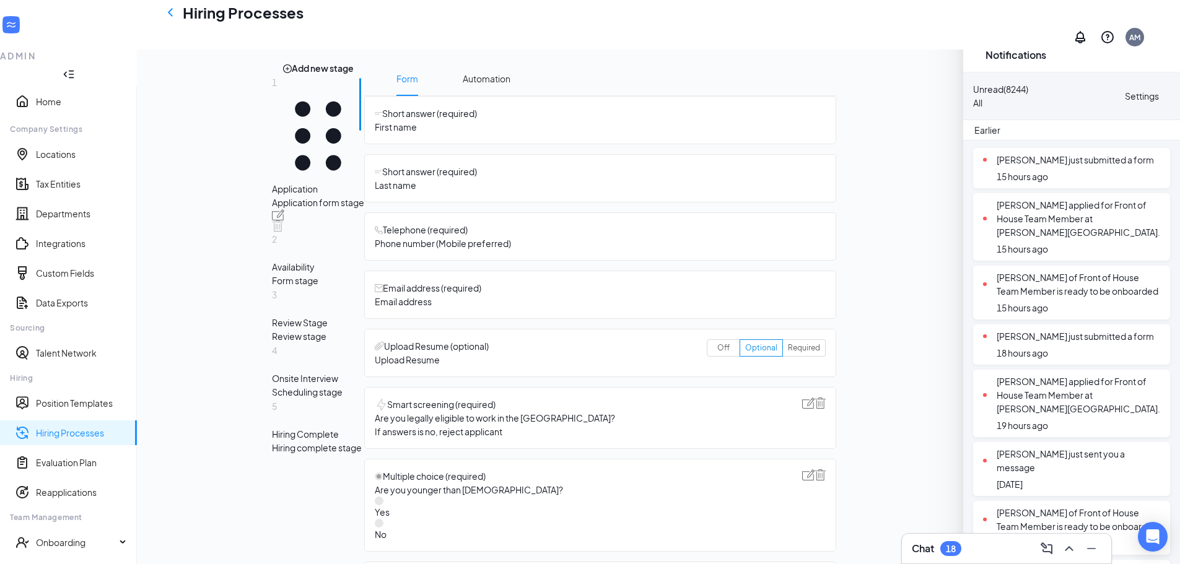
scroll to position [248, 0]
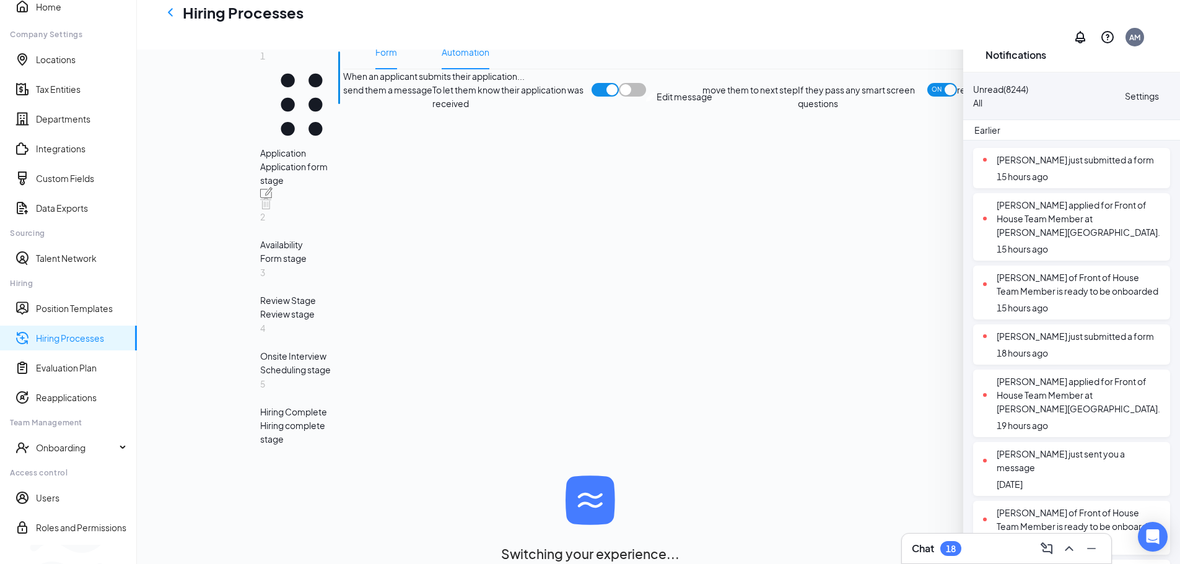
click at [397, 69] on span "Form" at bounding box center [386, 52] width 22 height 35
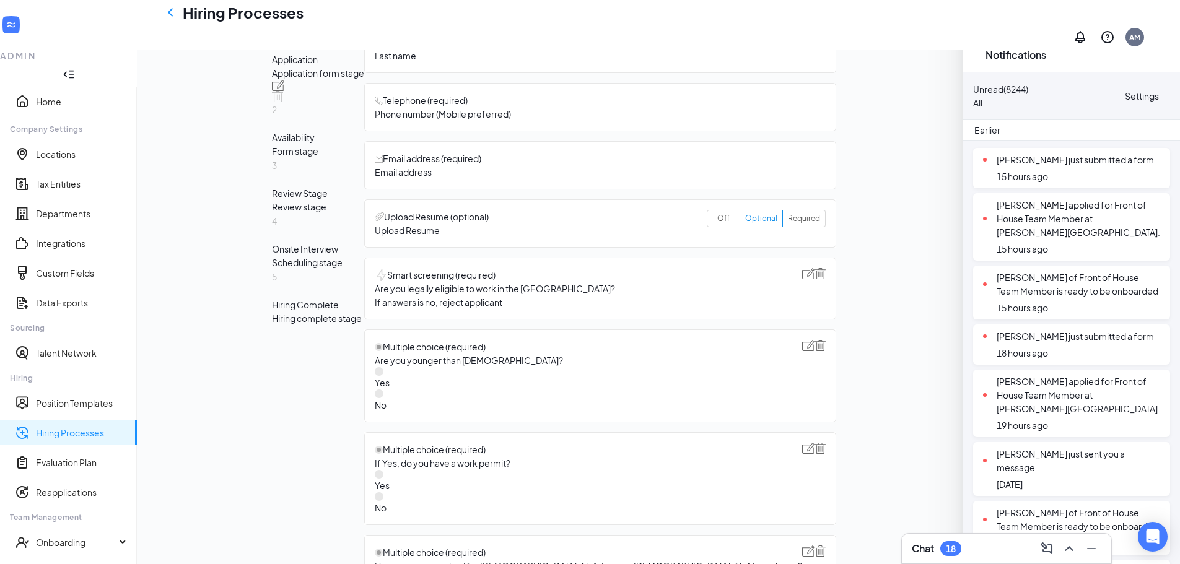
click at [292, 144] on div "Availability" at bounding box center [318, 138] width 92 height 14
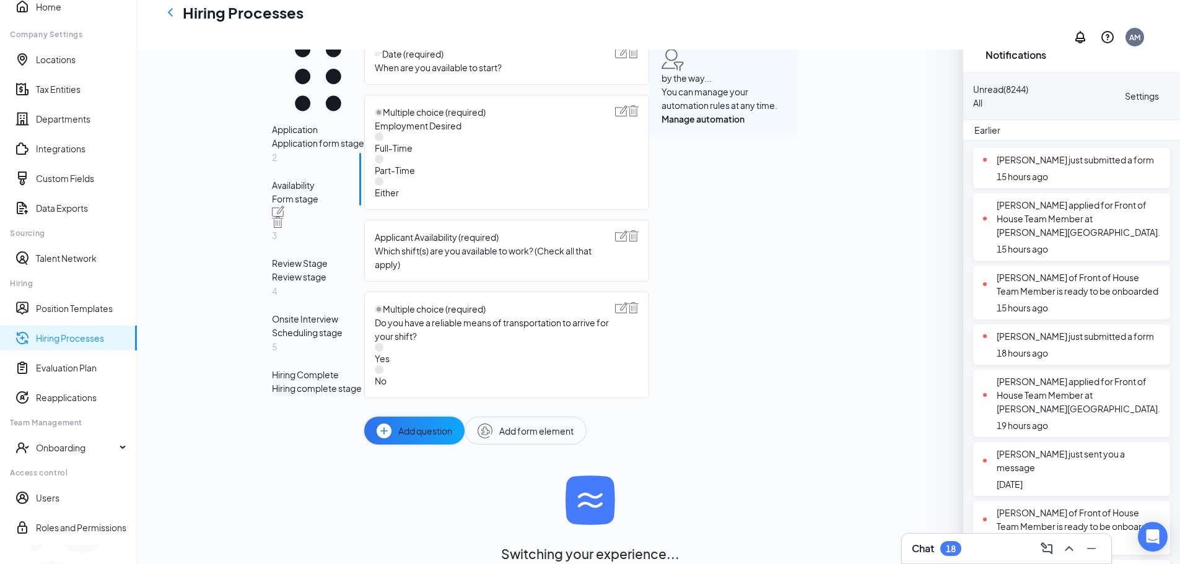
scroll to position [211, 0]
click at [484, 37] on span "Automation" at bounding box center [497, 19] width 48 height 35
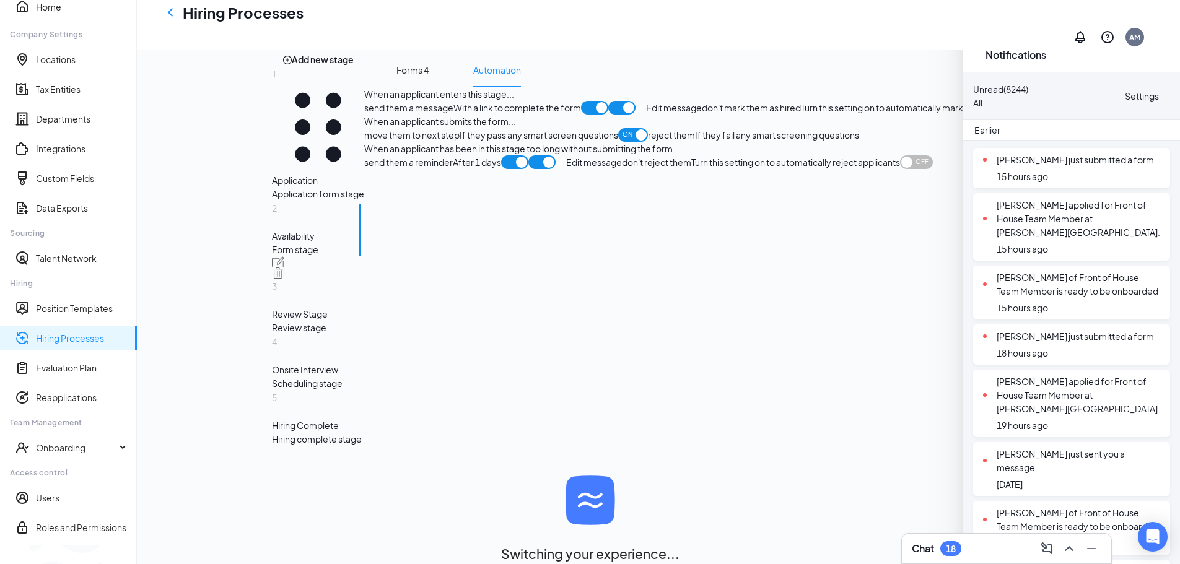
scroll to position [484, 0]
click at [566, 169] on span "Edit message" at bounding box center [594, 162] width 56 height 14
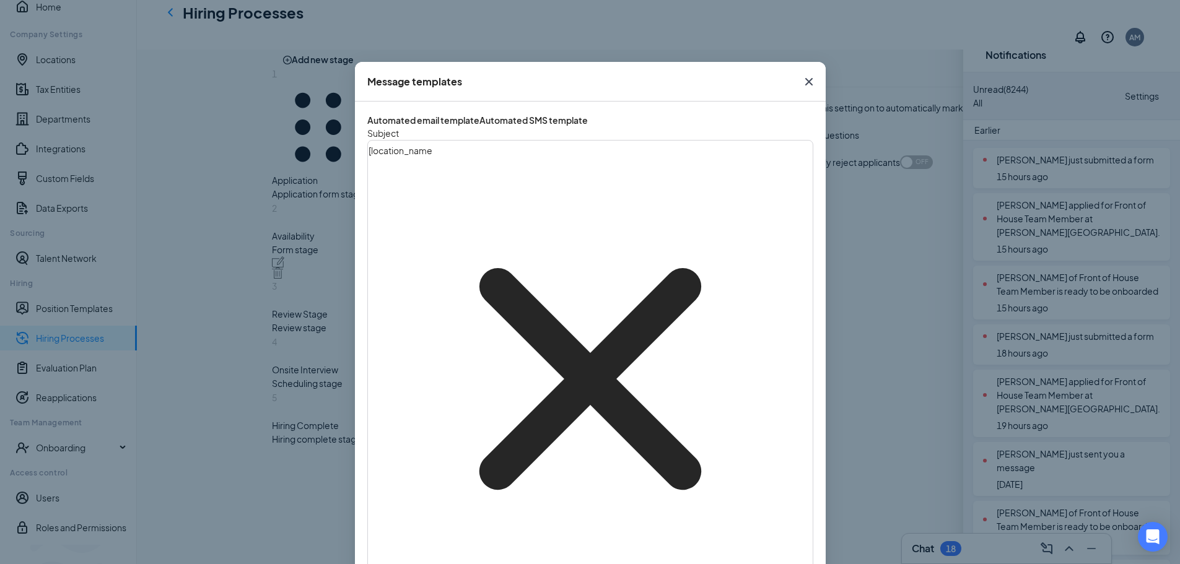
scroll to position [174, 0]
click at [806, 80] on icon "Cross" at bounding box center [808, 81] width 15 height 15
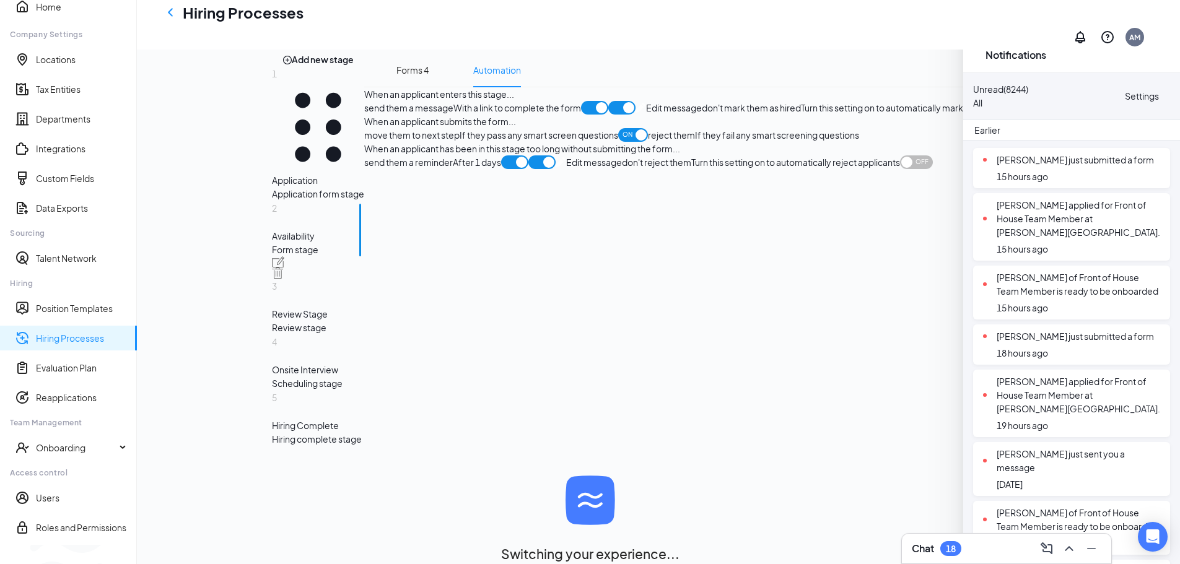
click at [272, 334] on div "Review stage" at bounding box center [318, 328] width 92 height 14
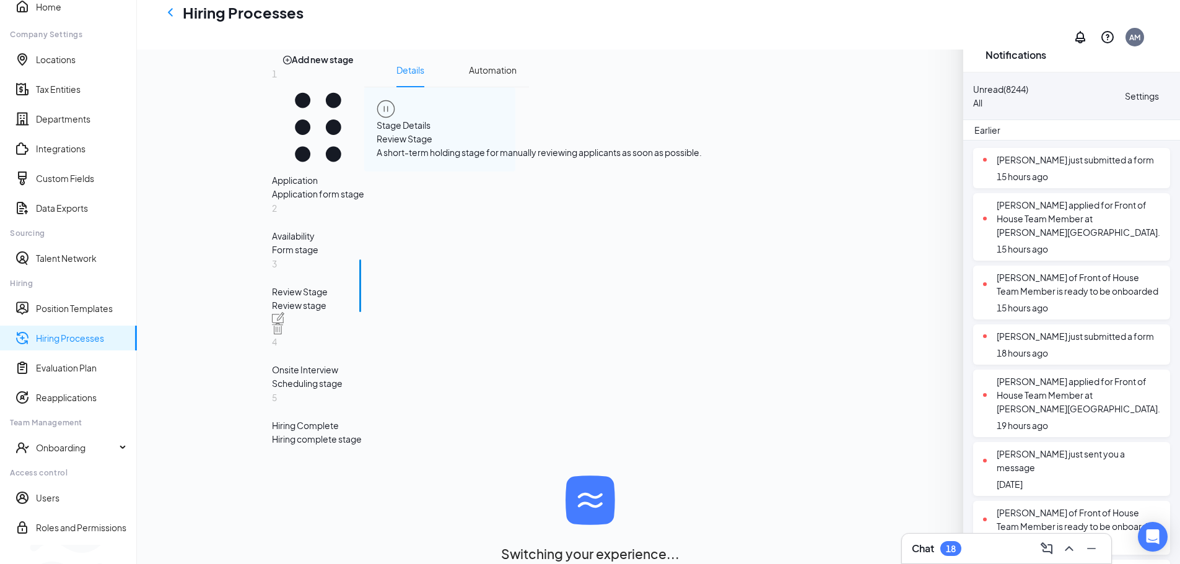
scroll to position [145, 0]
click at [417, 87] on li "Details" at bounding box center [410, 70] width 53 height 35
click at [481, 87] on span "Automation" at bounding box center [493, 70] width 48 height 35
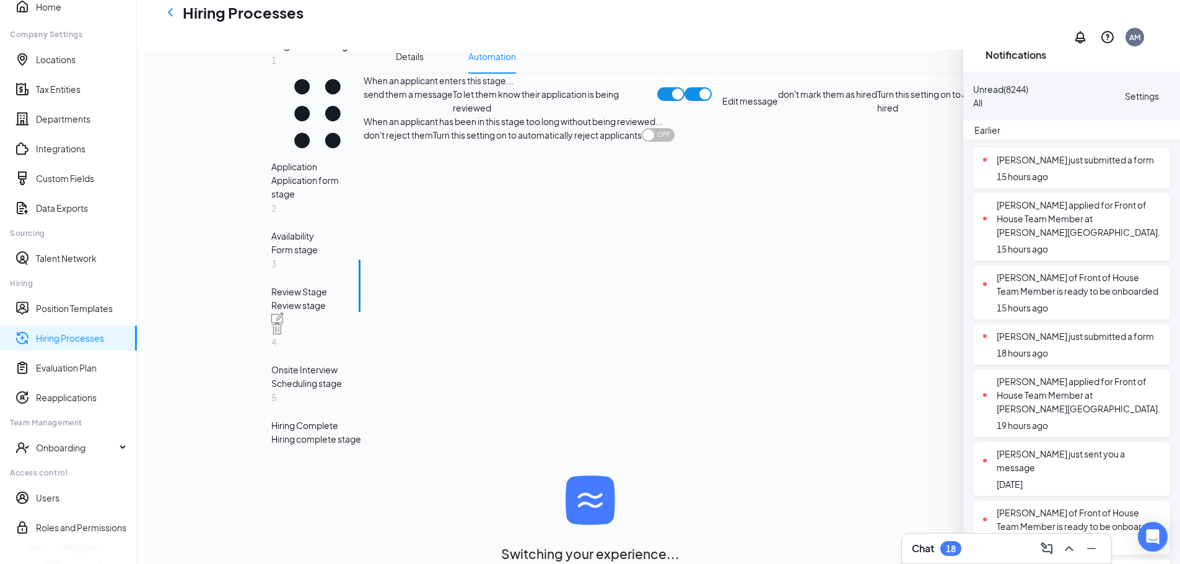
scroll to position [230, 0]
click at [295, 376] on div "Scheduling stage" at bounding box center [317, 383] width 92 height 14
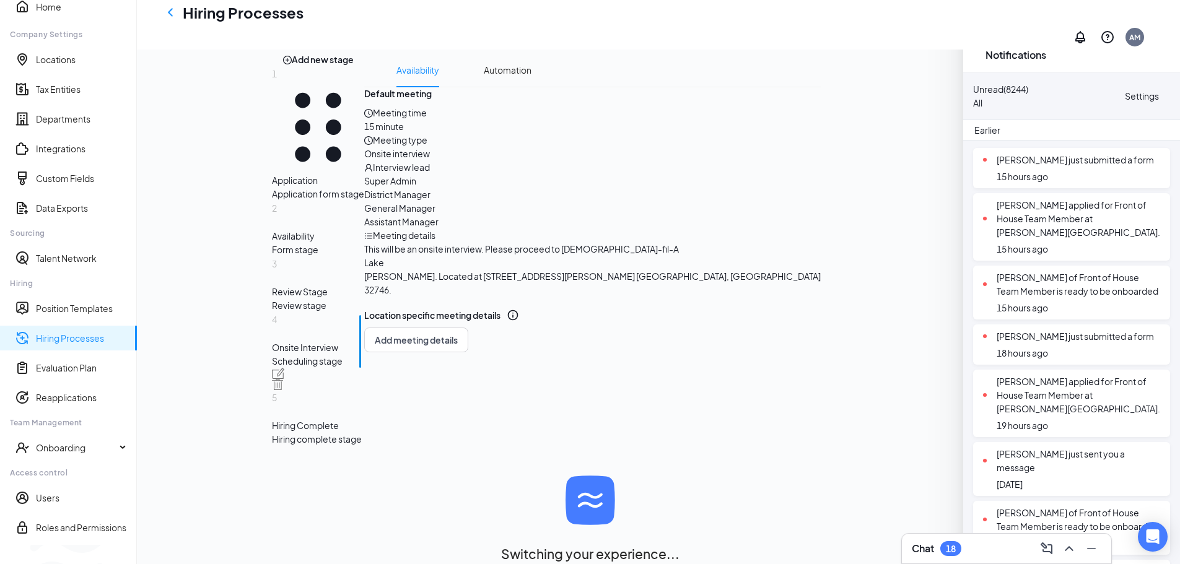
scroll to position [256, 0]
click at [298, 432] on div "Hiring complete stage" at bounding box center [318, 439] width 92 height 14
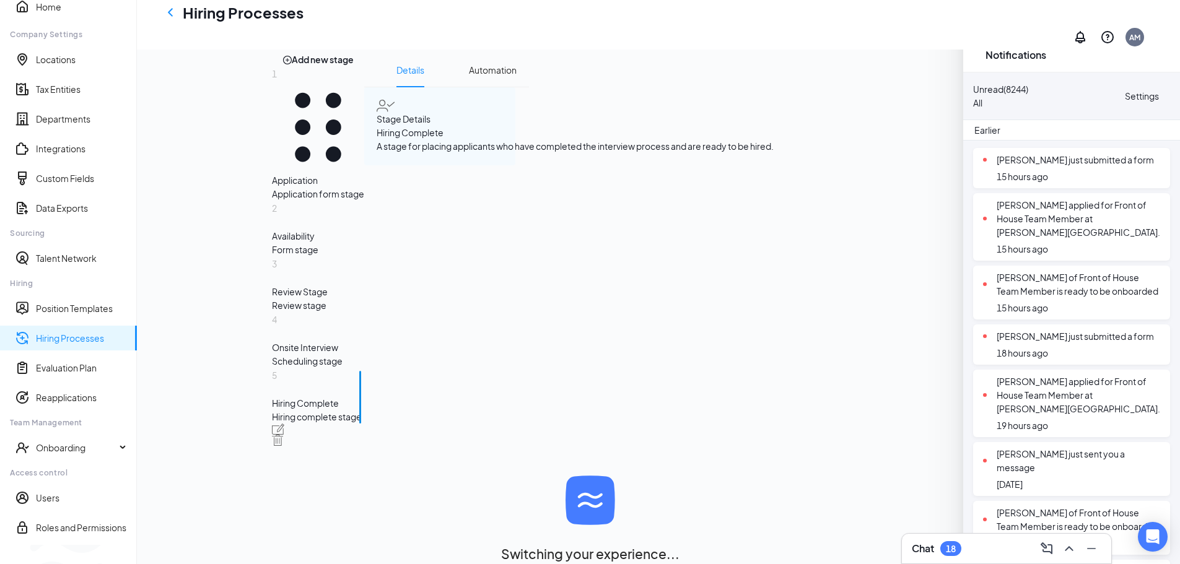
click at [274, 243] on div "Availability" at bounding box center [318, 236] width 92 height 14
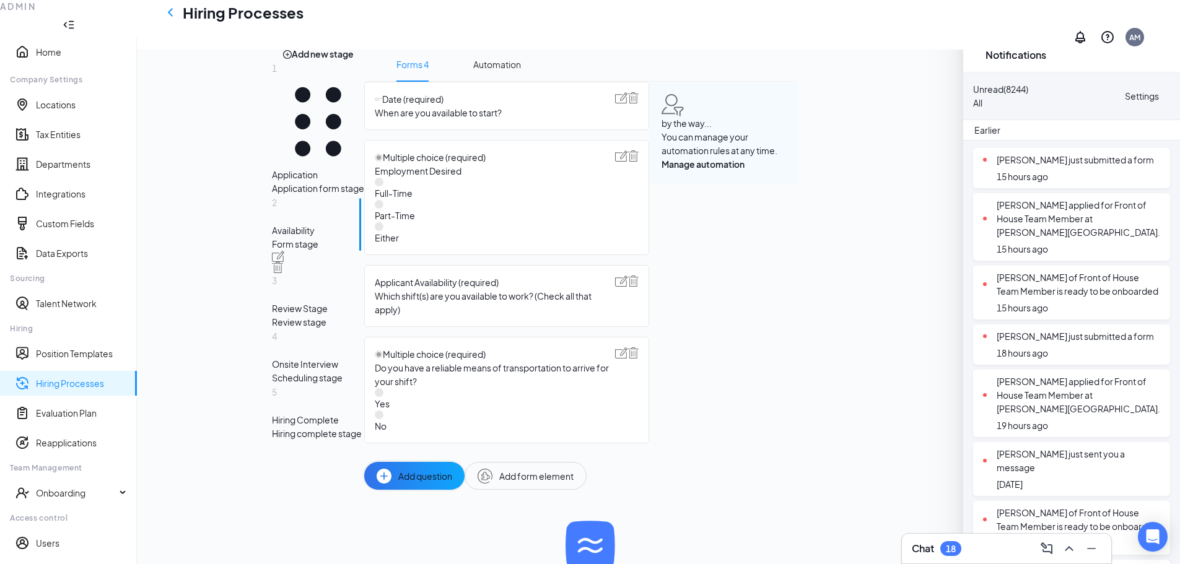
scroll to position [132, 0]
click at [272, 196] on div "Application form stage" at bounding box center [318, 189] width 92 height 14
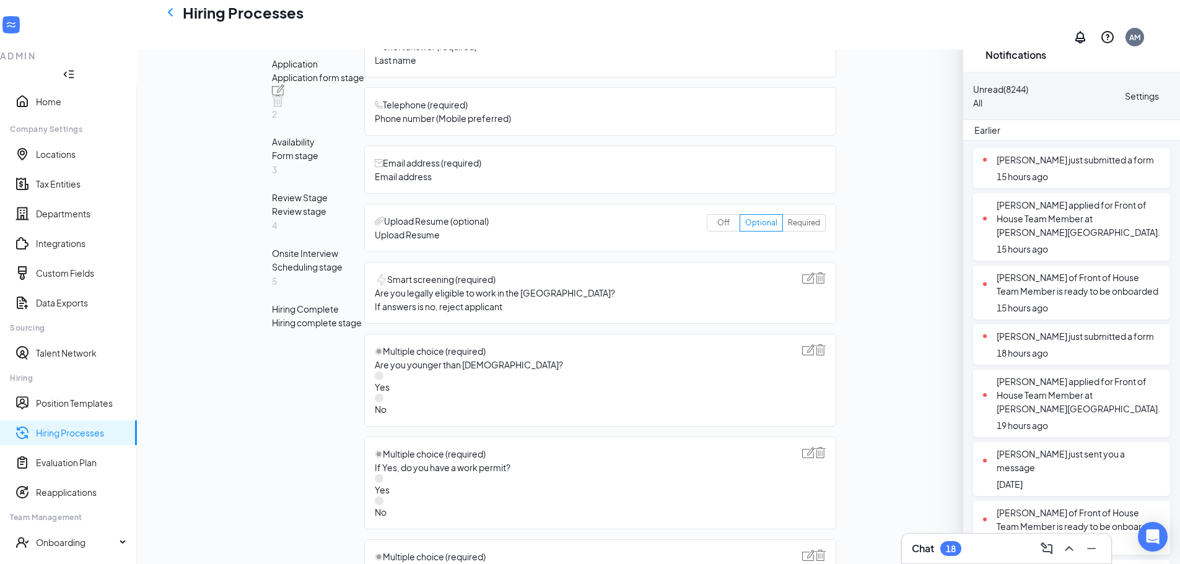
scroll to position [256, 0]
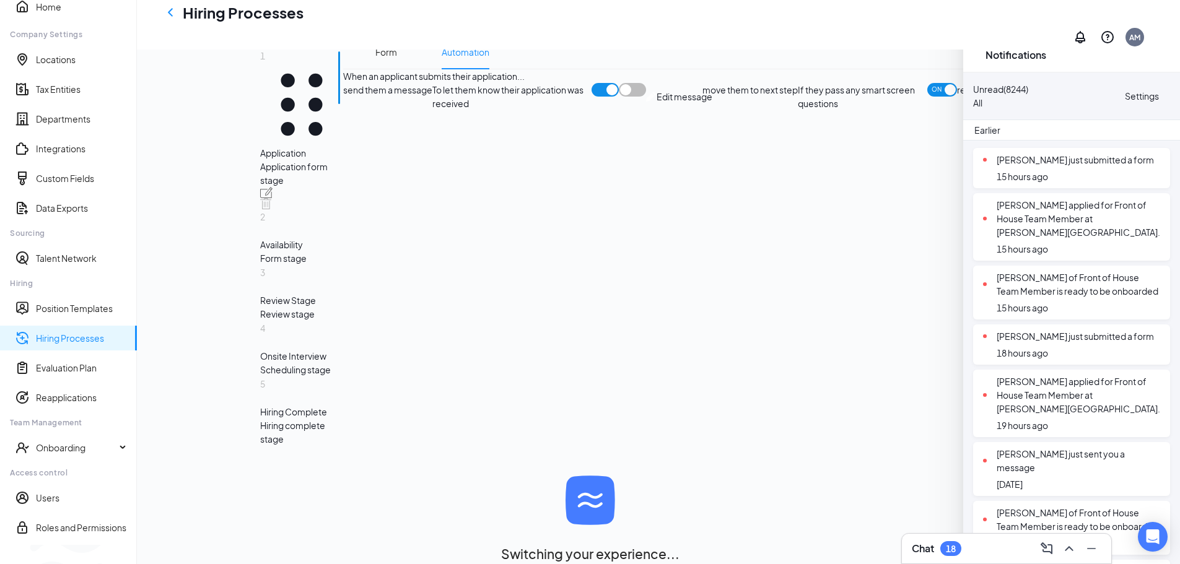
scroll to position [248, 0]
click at [540, 110] on div "send them a message To let them know their application was received Edit message" at bounding box center [522, 96] width 359 height 27
click at [606, 110] on div "send them a message To let them know their application was received Edit message" at bounding box center [522, 96] width 359 height 27
click at [656, 103] on span "Edit message" at bounding box center [684, 97] width 56 height 14
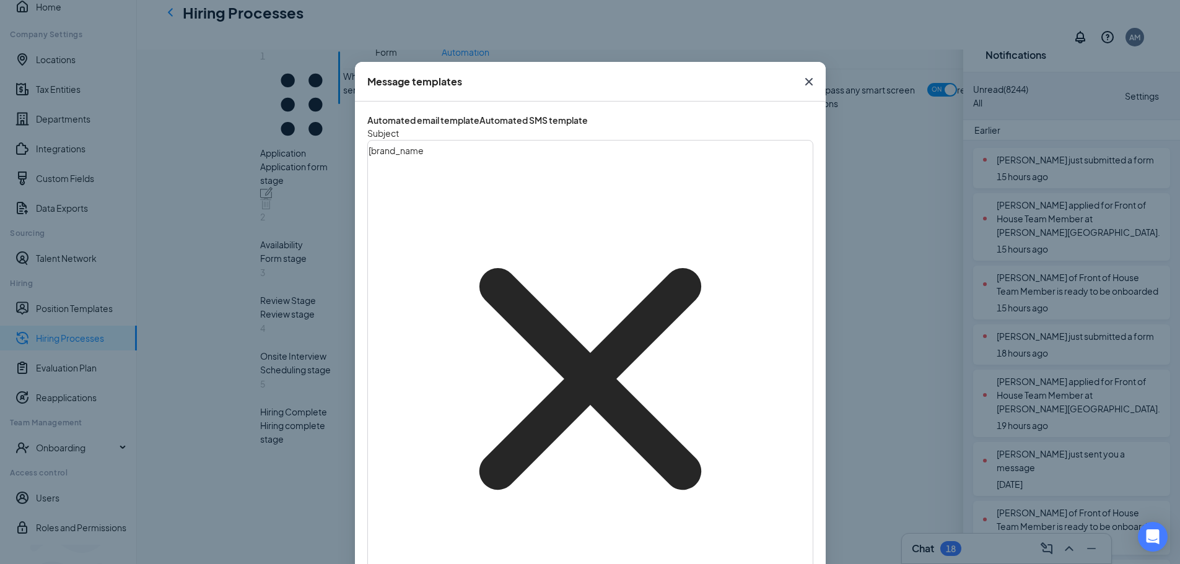
scroll to position [124, 0]
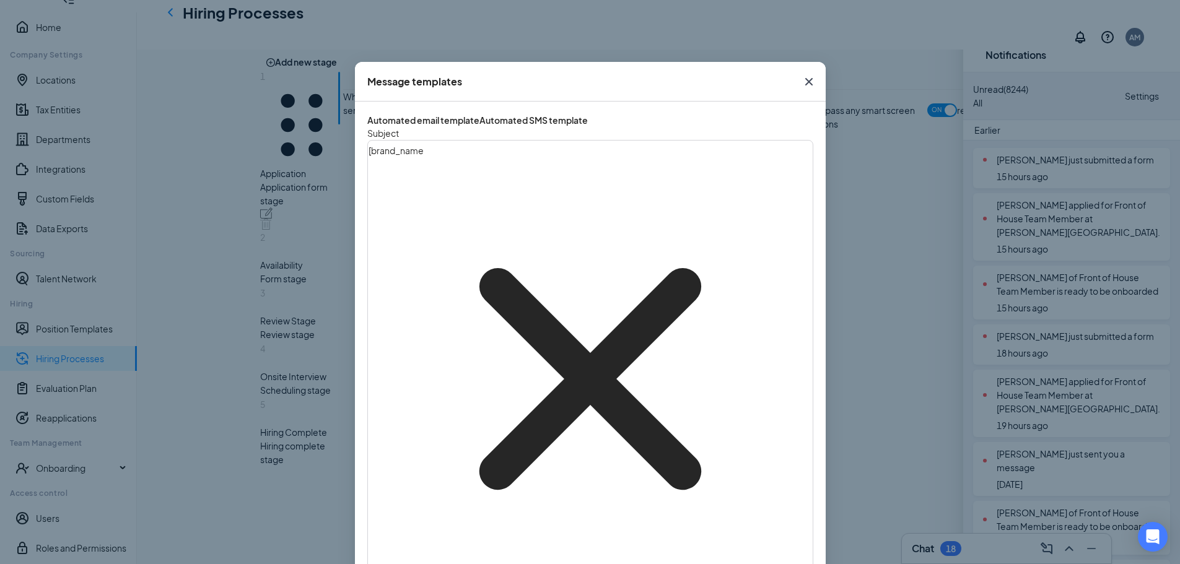
click at [579, 114] on button "Automated SMS template" at bounding box center [533, 120] width 108 height 12
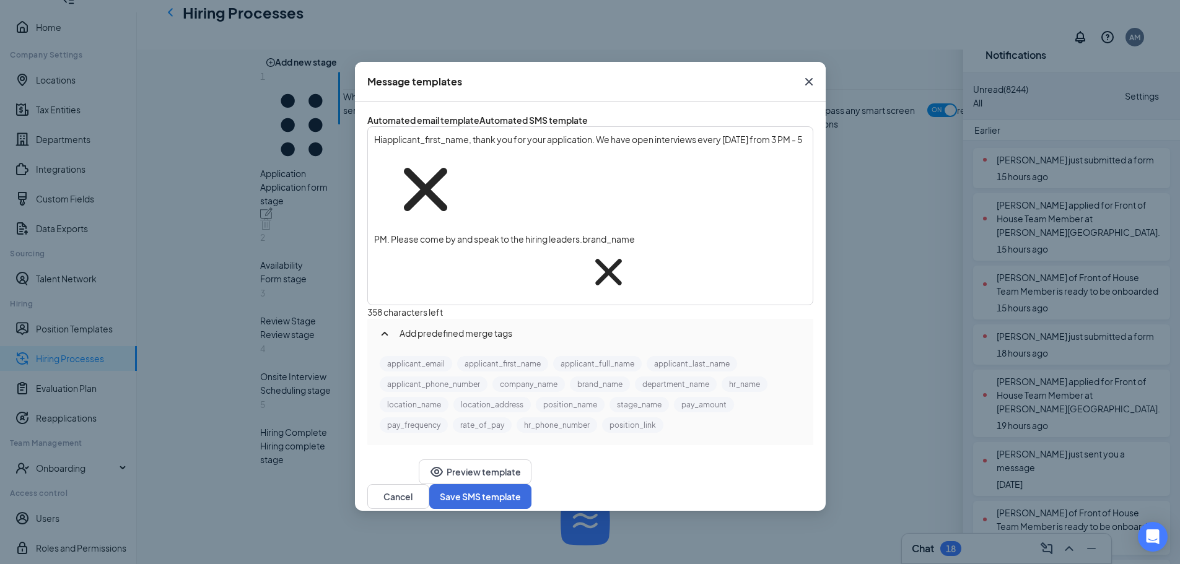
click at [433, 119] on div "Automated email template" at bounding box center [423, 120] width 112 height 12
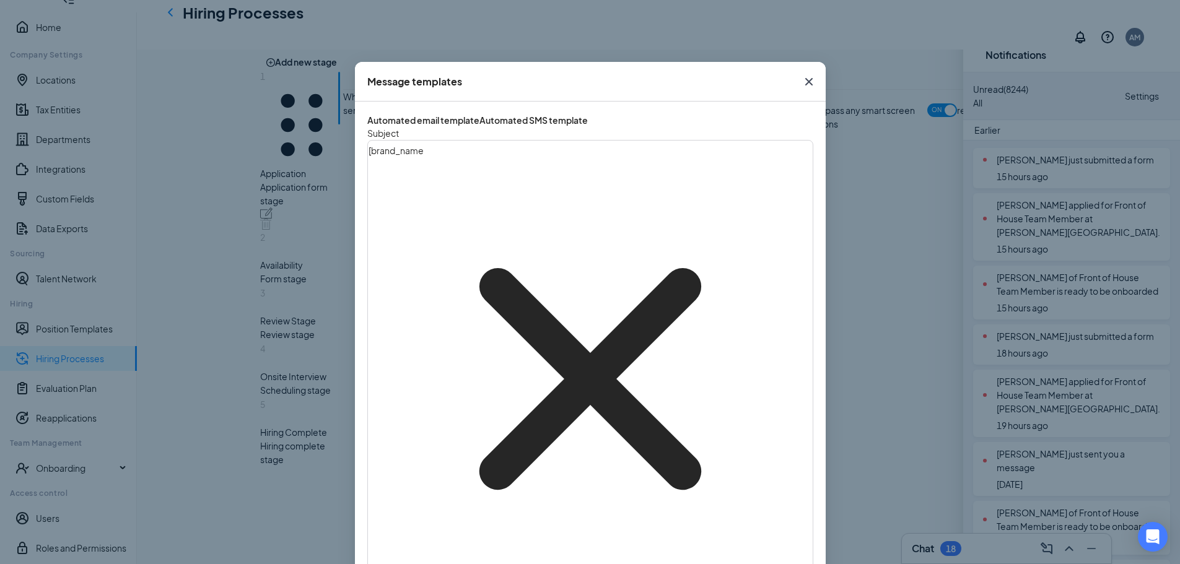
drag, startPoint x: 475, startPoint y: 313, endPoint x: 333, endPoint y: 207, distance: 177.1
click at [333, 207] on div "Message templates Automated email template Automated SMS template Subject [ bra…" at bounding box center [590, 282] width 1180 height 564
copy div "Hi applicant_full_name‌‌‌‌ {{applicant_full_name}} , Thank you for applying to …"
click at [536, 116] on div "Automated SMS template" at bounding box center [533, 120] width 108 height 12
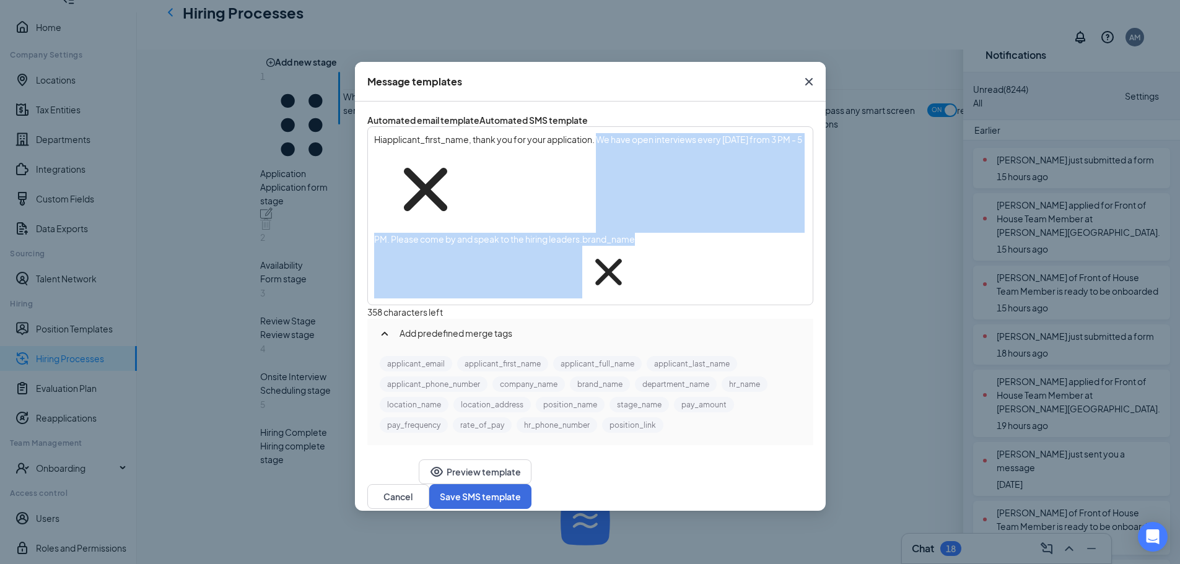
drag, startPoint x: 610, startPoint y: 160, endPoint x: 745, endPoint y: 211, distance: 144.4
click at [745, 211] on div "Hi applicant_first_name‌‌‌‌ {{applicant_first_name}} , thank you for your appli…" at bounding box center [590, 216] width 445 height 178
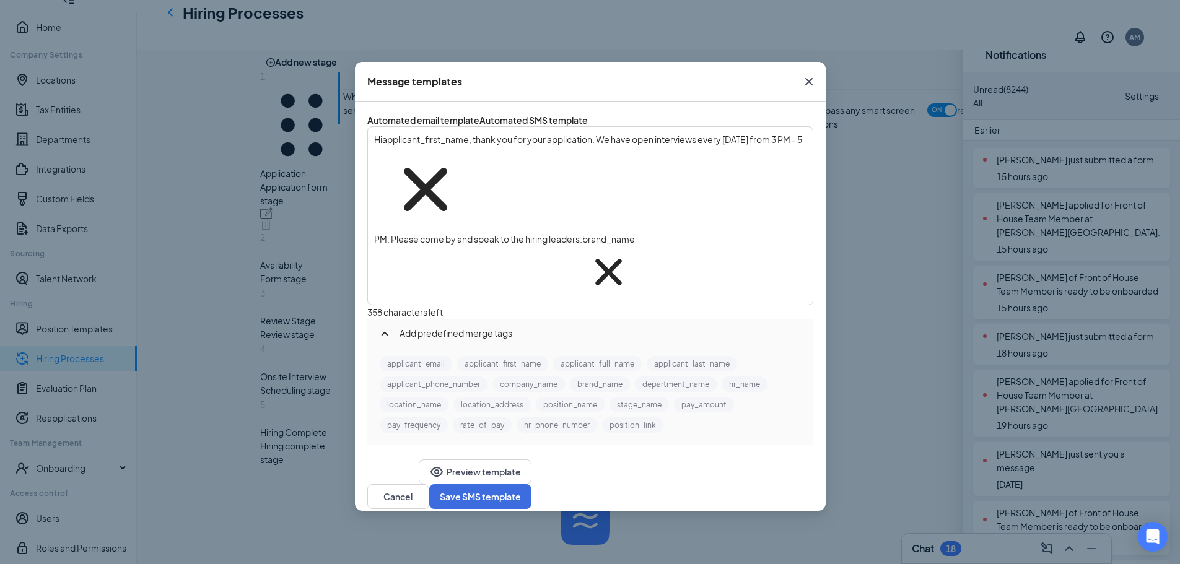
click at [731, 191] on div "Hi applicant_first_name‌‌‌‌ {{applicant_first_name}} , thank you for your appli…" at bounding box center [589, 216] width 443 height 176
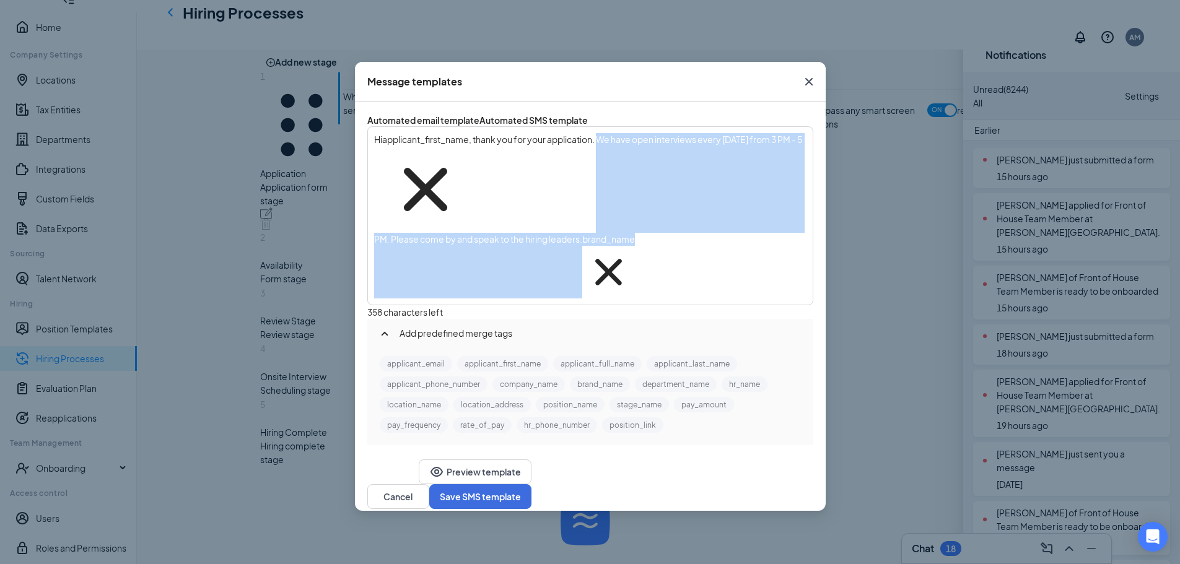
drag, startPoint x: 715, startPoint y: 183, endPoint x: 610, endPoint y: 162, distance: 107.4
click at [610, 162] on div "Hi applicant_first_name‌‌‌‌ {{applicant_first_name}} , thank you for your appli…" at bounding box center [590, 215] width 432 height 165
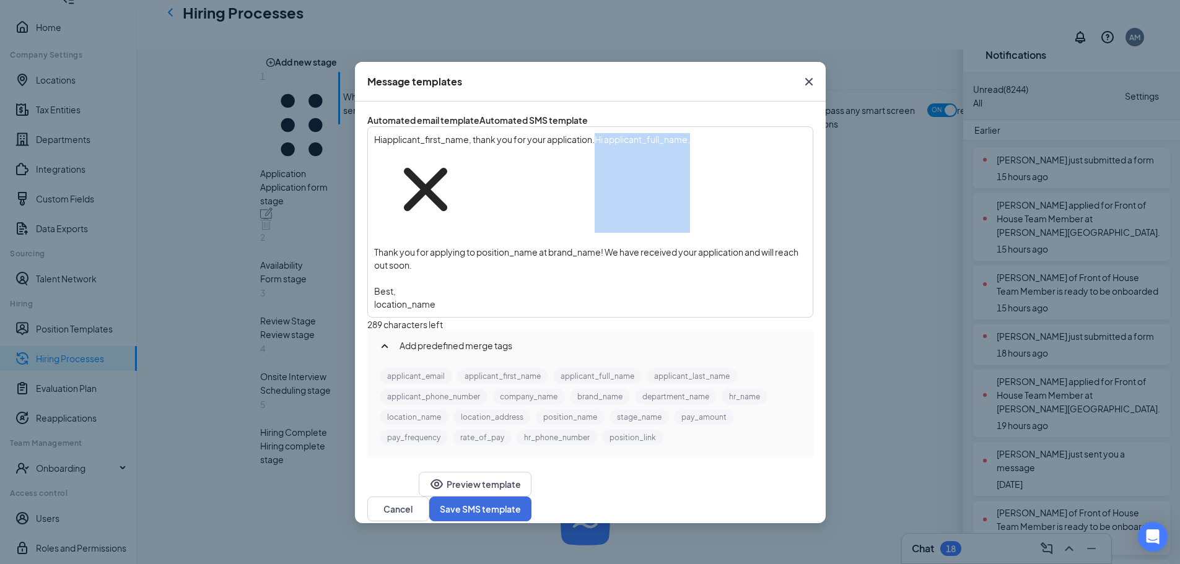
drag, startPoint x: 613, startPoint y: 159, endPoint x: 713, endPoint y: 165, distance: 99.9
click at [713, 165] on div "Hi applicant_first_name‌‌‌‌ {{applicant_first_name}} , thank you for your appli…" at bounding box center [590, 183] width 432 height 100
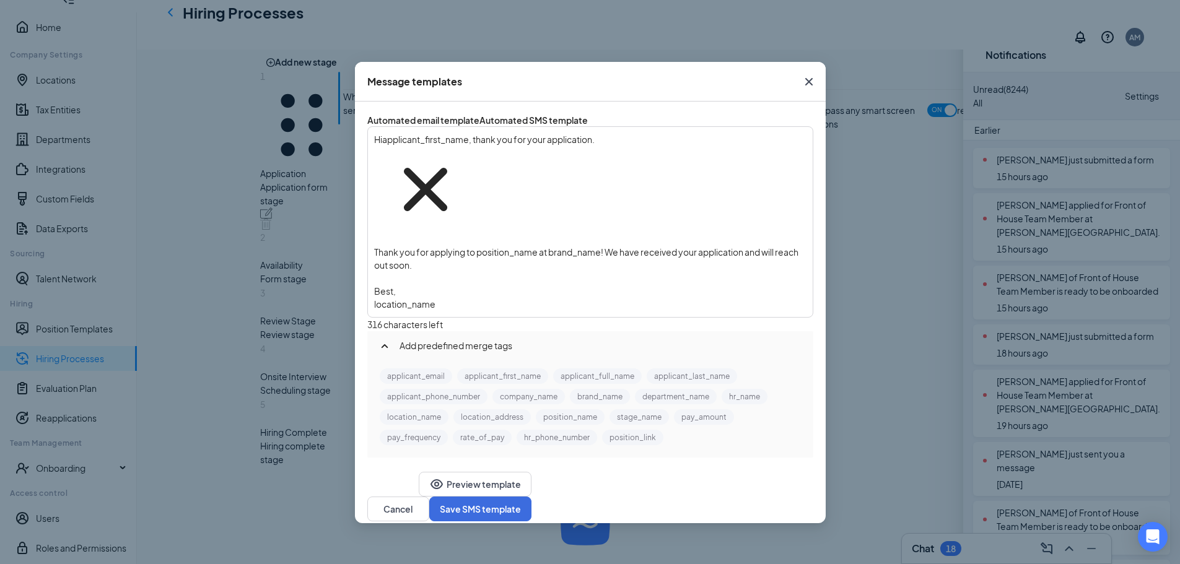
click at [611, 246] on span "Thank you for applying to position_name‌‌‌‌ at brand_name‌‌‌‌! We have received…" at bounding box center [586, 258] width 425 height 24
click at [550, 298] on div "location_name‌‌‌‌" at bounding box center [590, 304] width 432 height 13
drag, startPoint x: 541, startPoint y: 191, endPoint x: 482, endPoint y: 188, distance: 59.5
click at [482, 246] on span "Thank you for applying to position_name‌‌‌‌ at brand_name‌‌‌‌!" at bounding box center [488, 251] width 229 height 11
click at [563, 409] on button "position_name" at bounding box center [570, 416] width 69 height 15
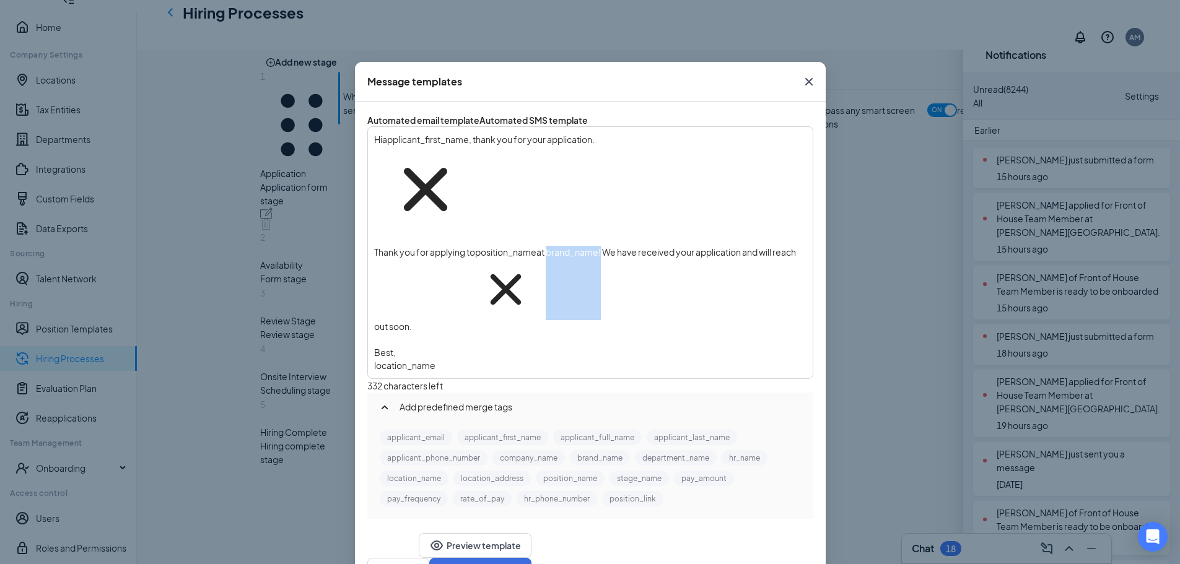
drag, startPoint x: 564, startPoint y: 188, endPoint x: 617, endPoint y: 199, distance: 54.4
click at [617, 246] on div "Thank you for applying to position_name‌‌‌‌ {{position_name}} at brand_name‌‌‌‌…" at bounding box center [590, 289] width 432 height 87
click at [570, 450] on button "brand_name" at bounding box center [600, 457] width 60 height 15
drag, startPoint x: 457, startPoint y: 250, endPoint x: 379, endPoint y: 252, distance: 78.1
click at [379, 359] on div "location_name‌‌‌‌" at bounding box center [590, 365] width 432 height 13
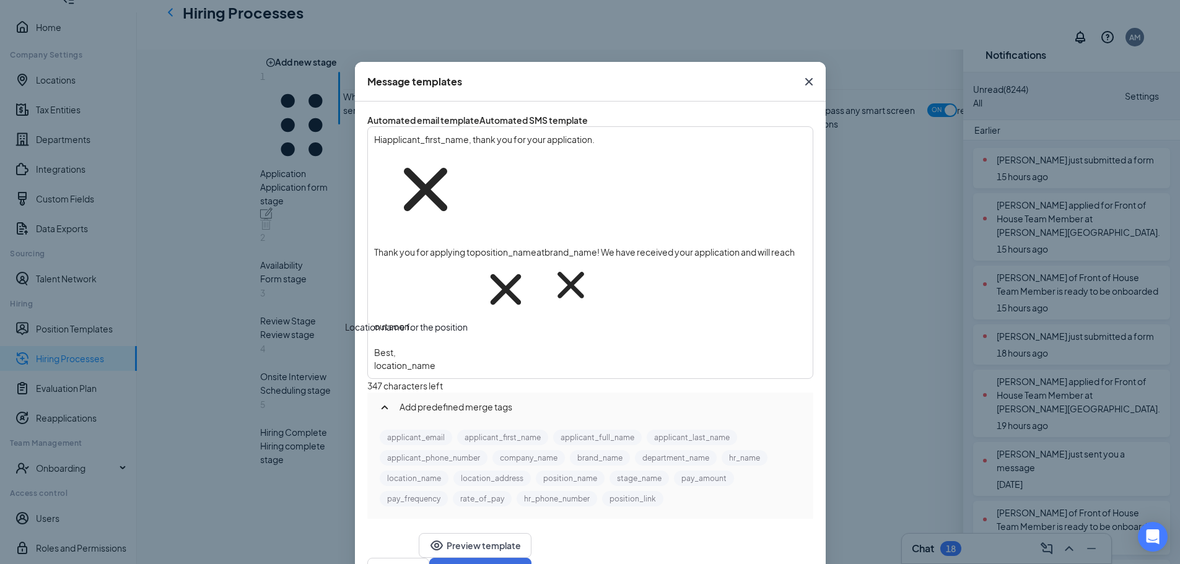
click at [416, 471] on button "location_name" at bounding box center [414, 478] width 69 height 15
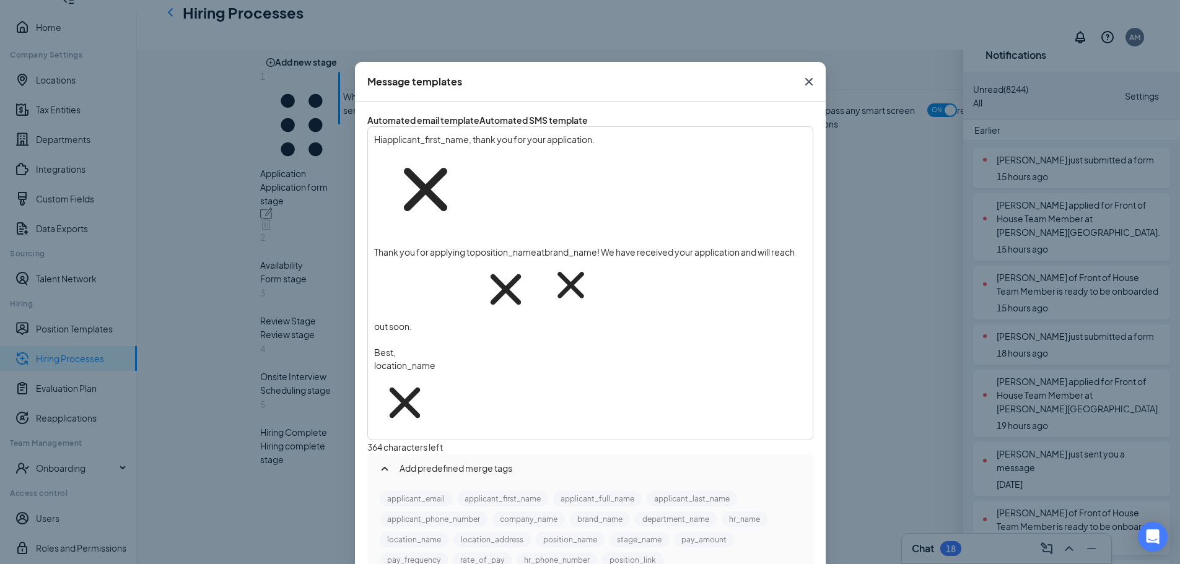
click at [505, 359] on div "location_name‌‌‌‌ {{location_name}}" at bounding box center [590, 396] width 432 height 74
click at [482, 359] on div "location_name‌‌‌‌ {{location_name}}" at bounding box center [590, 396] width 432 height 74
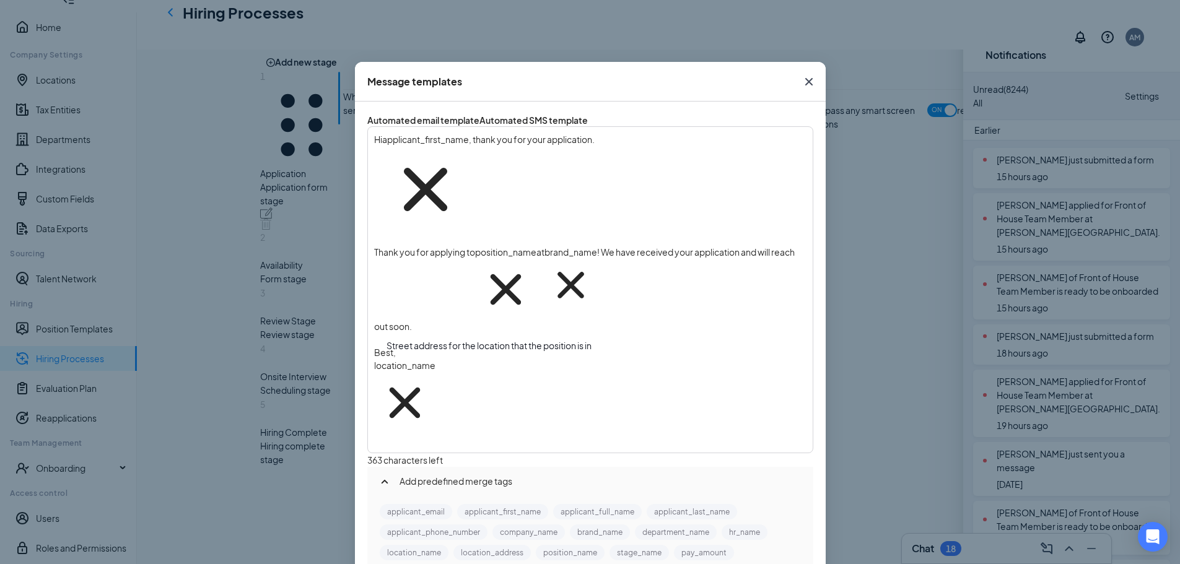
click at [507, 545] on button "location_address" at bounding box center [491, 552] width 77 height 15
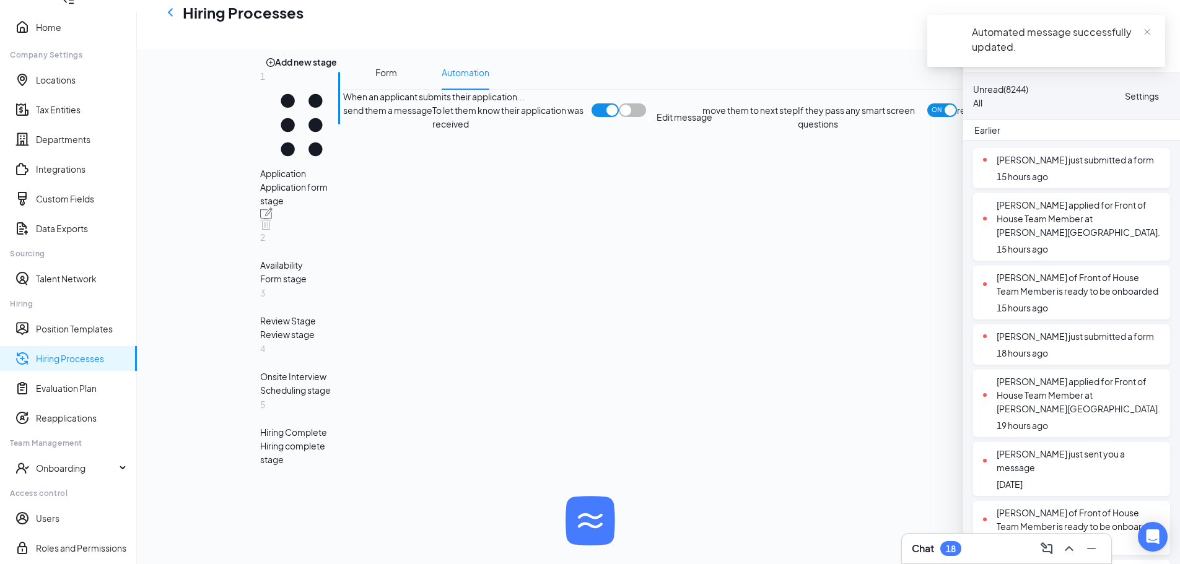
click at [277, 285] on div "Form stage" at bounding box center [301, 279] width 83 height 14
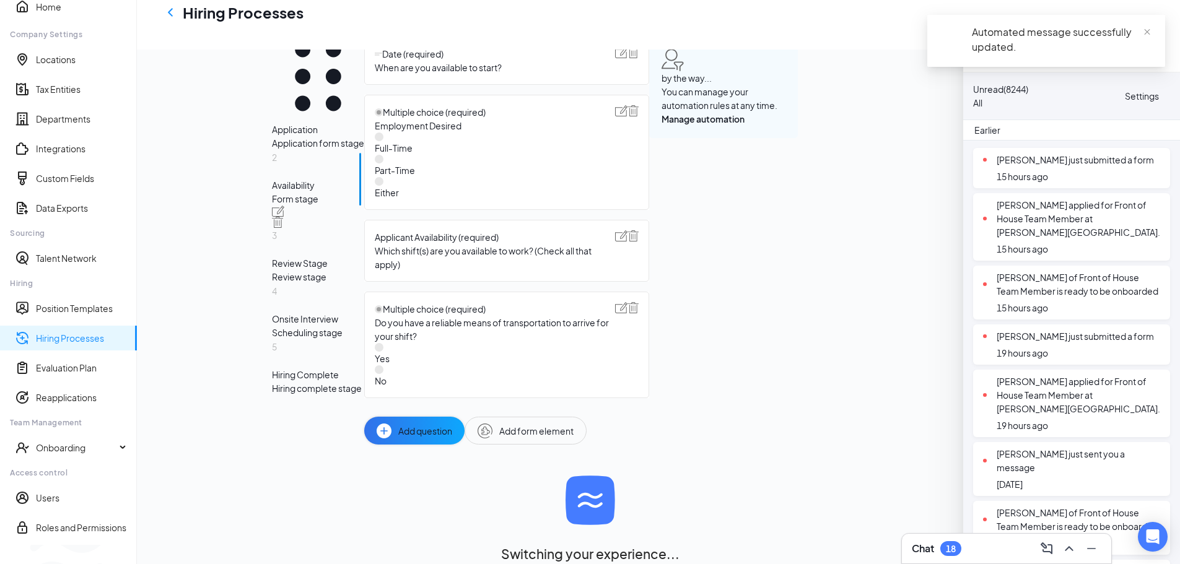
scroll to position [248, 0]
click at [484, 37] on span "Automation" at bounding box center [497, 19] width 48 height 35
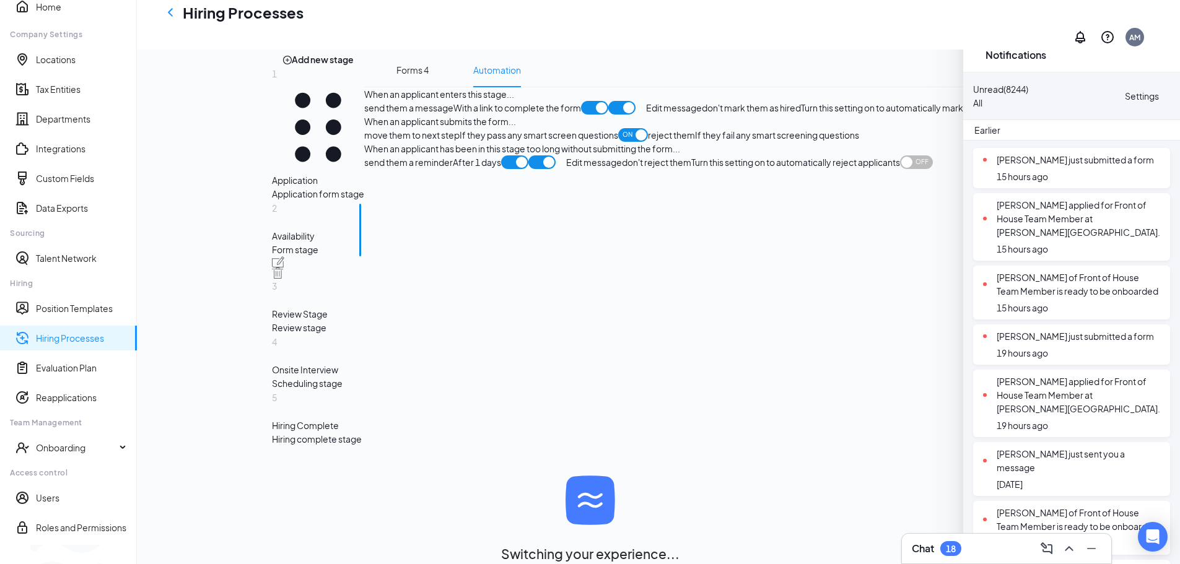
scroll to position [434, 0]
click at [550, 101] on div "send them a message With a link to complete the form Edit message" at bounding box center [532, 108] width 337 height 14
click at [599, 115] on div "send them a message With a link to complete the form Edit message" at bounding box center [532, 108] width 337 height 14
click at [619, 115] on div "send them a message With a link to complete the form Edit message" at bounding box center [532, 108] width 337 height 14
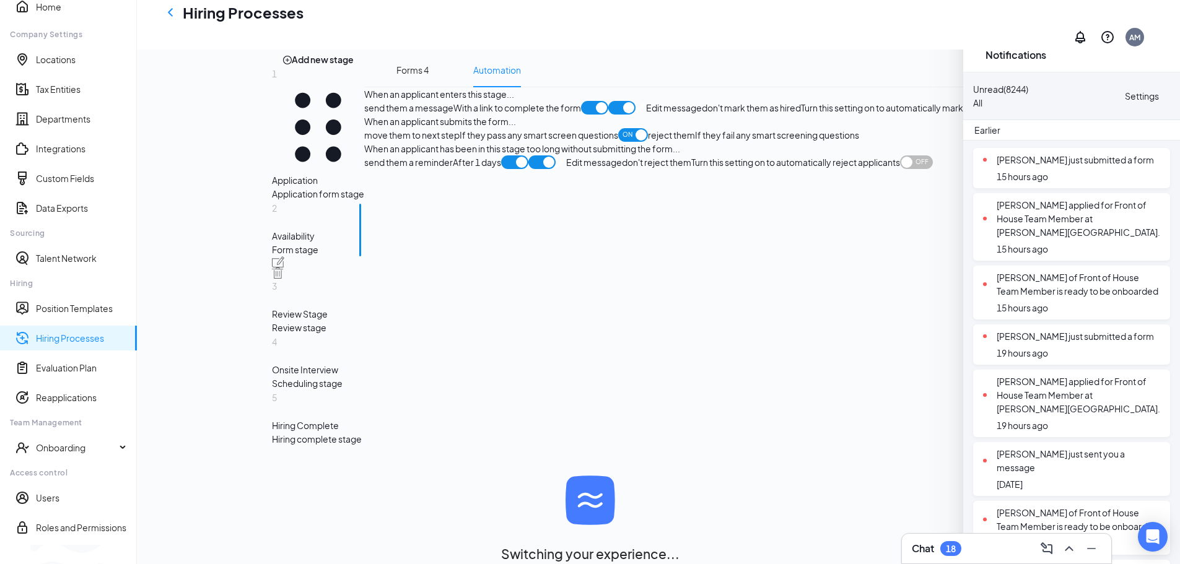
click at [646, 115] on span "Edit message" at bounding box center [674, 108] width 56 height 14
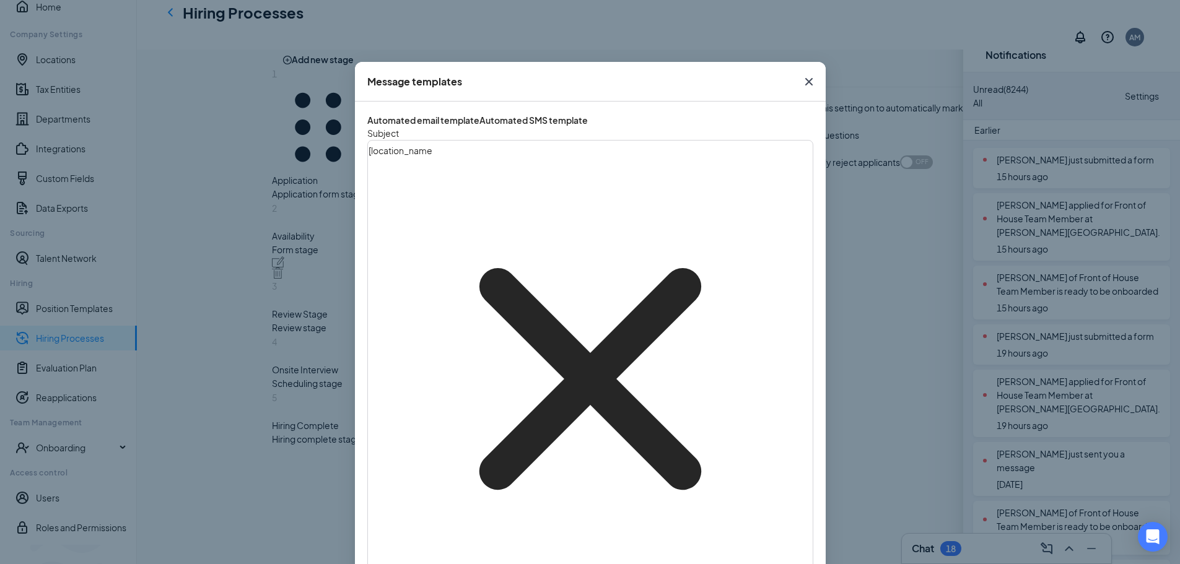
scroll to position [0, 0]
click at [806, 85] on icon "Cross" at bounding box center [807, 81] width 7 height 7
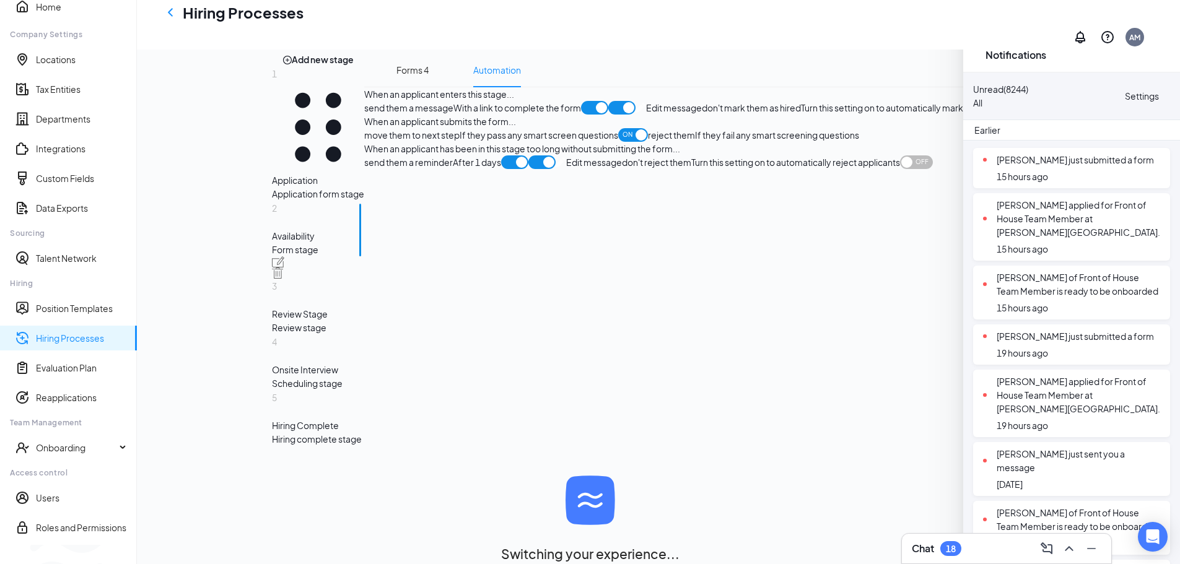
click at [272, 321] on div "Review stage" at bounding box center [318, 328] width 92 height 14
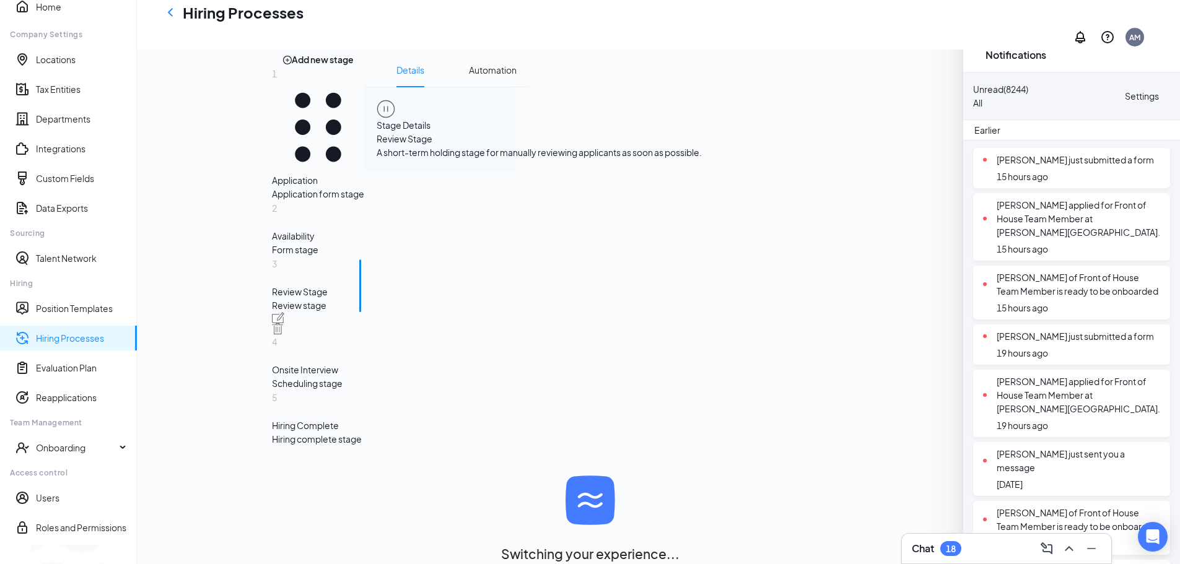
scroll to position [145, 0]
click at [279, 376] on div "Onsite Interview" at bounding box center [318, 370] width 92 height 14
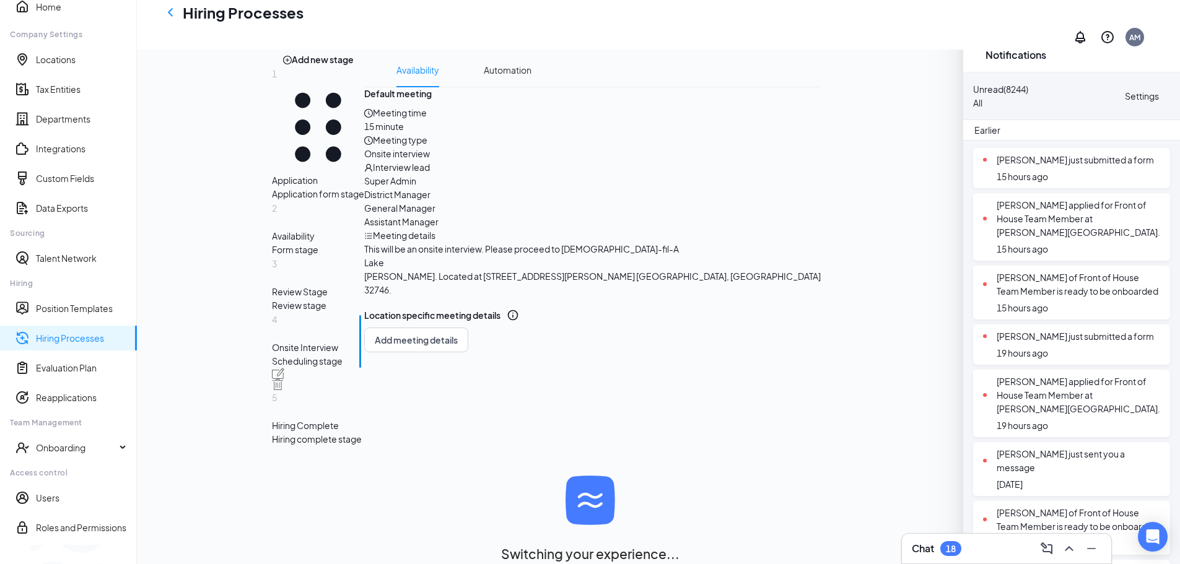
scroll to position [256, 0]
click at [458, 346] on span "Add meeting details" at bounding box center [416, 340] width 83 height 12
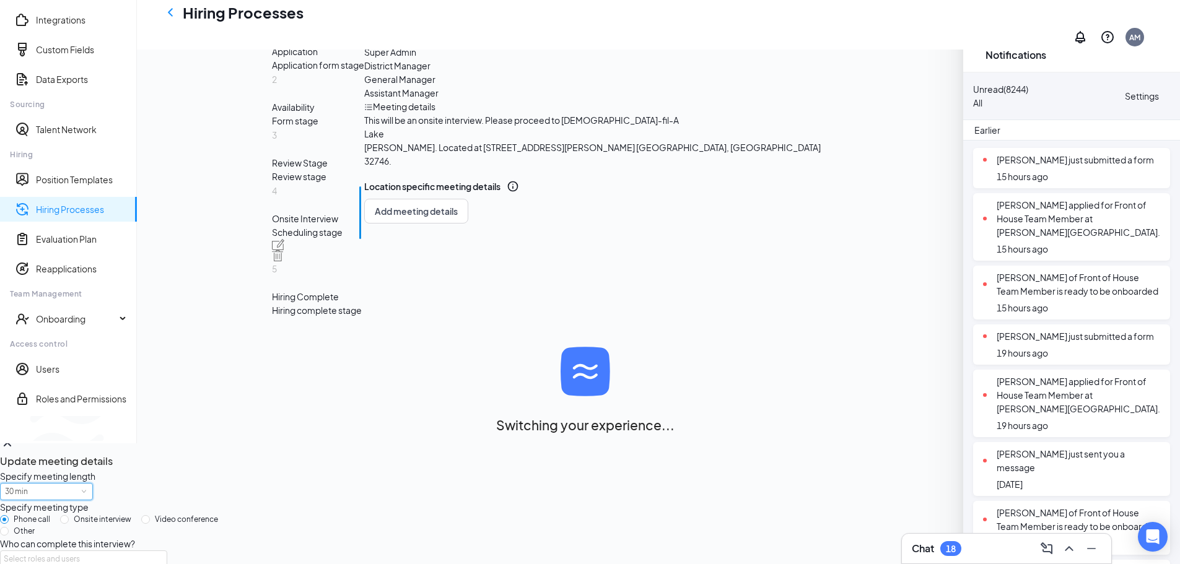
click at [88, 484] on div "30 min" at bounding box center [46, 492] width 83 height 16
click at [497, 141] on li "15 min" at bounding box center [502, 142] width 93 height 20
type textarea "This will be a 15 minute phone interview. We'll give you a call at your schedul…"
click at [136, 514] on label "Onsite interview" at bounding box center [98, 520] width 76 height 12
click at [69, 515] on input "Onsite interview" at bounding box center [64, 519] width 9 height 9
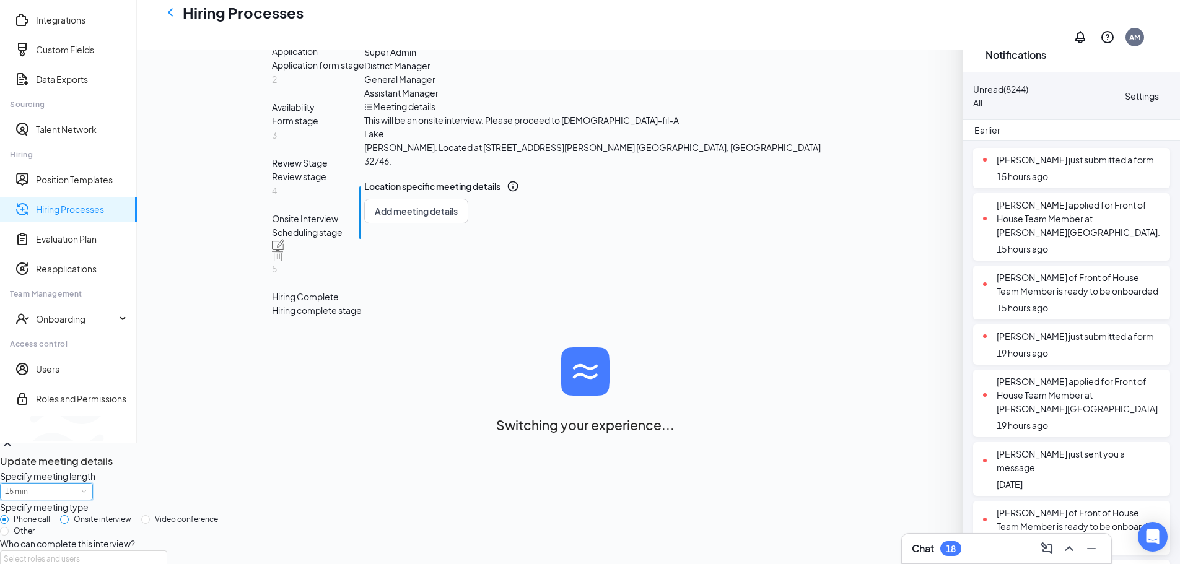
radio input "true"
radio input "false"
type textarea "This will be a 15 minute onsite interview. Please proceed to the store location…"
click at [157, 553] on div "Select roles and users" at bounding box center [80, 559] width 153 height 12
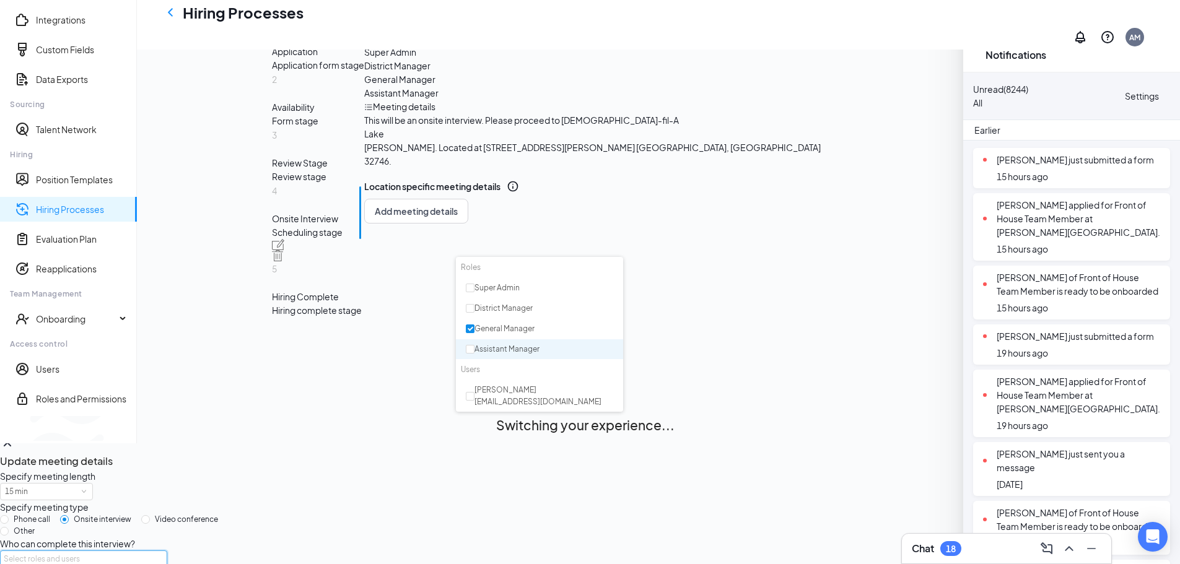
click at [466, 347] on div "Assistant Manager" at bounding box center [542, 350] width 152 height 12
click at [469, 351] on input "checkbox" at bounding box center [470, 349] width 9 height 9
checkbox input "false"
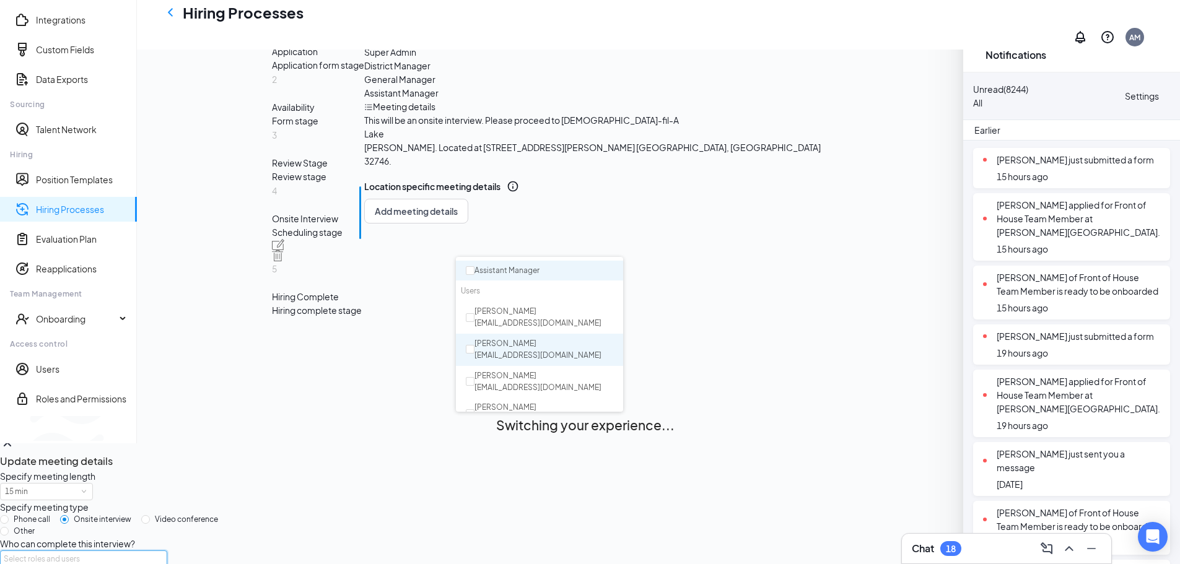
scroll to position [97, 0]
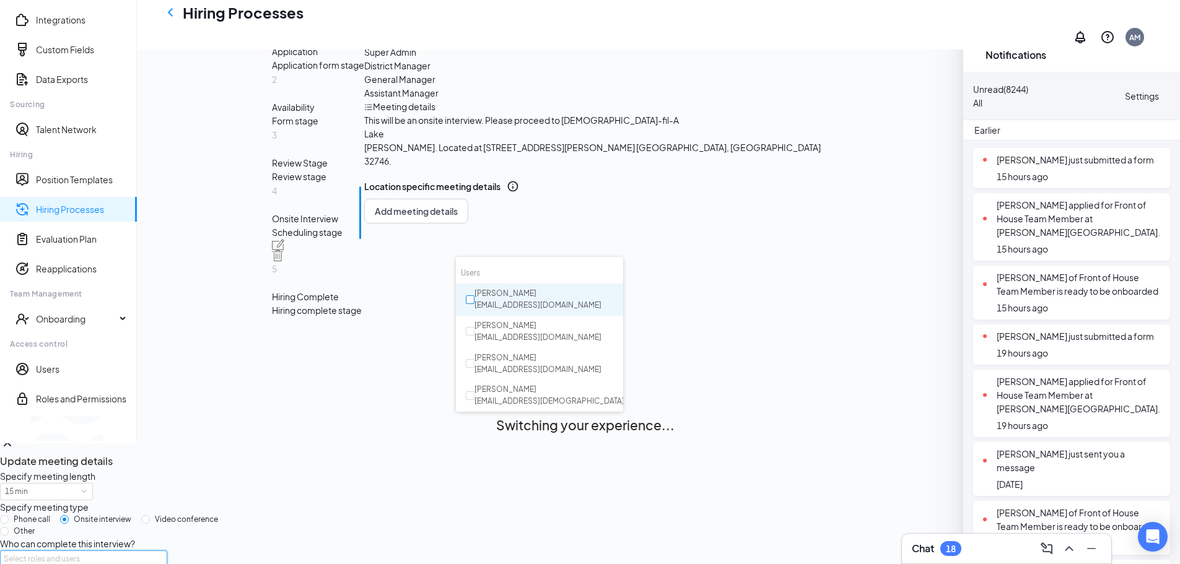
click at [470, 299] on input "checkbox" at bounding box center [470, 299] width 9 height 9
checkbox input "true"
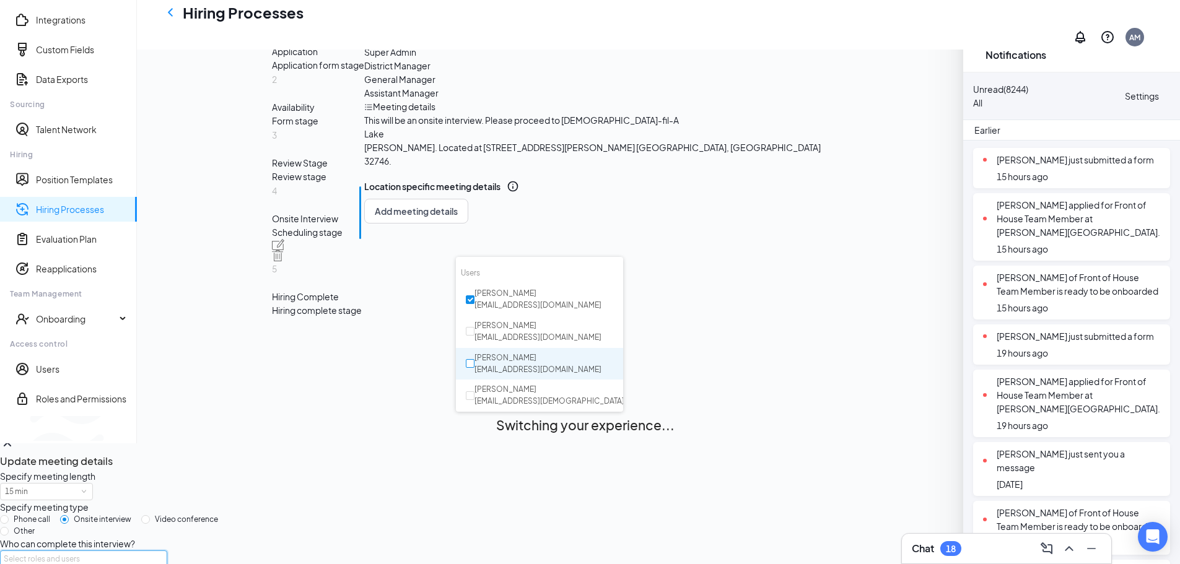
click at [468, 365] on input "checkbox" at bounding box center [470, 363] width 9 height 9
checkbox input "true"
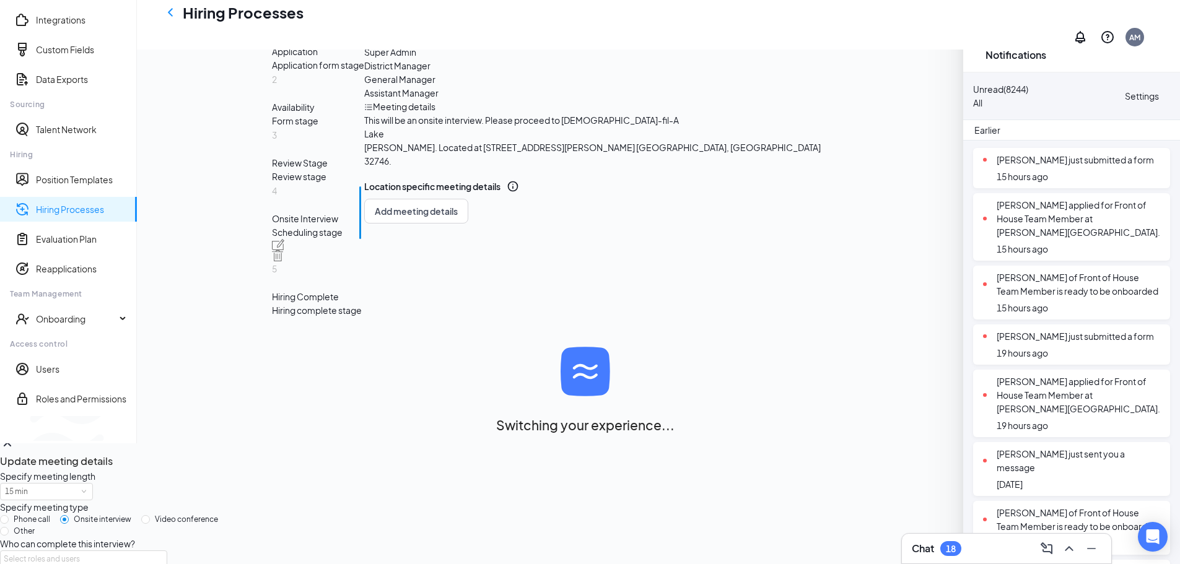
scroll to position [100, 0]
click at [505, 506] on div at bounding box center [555, 506] width 100 height 0
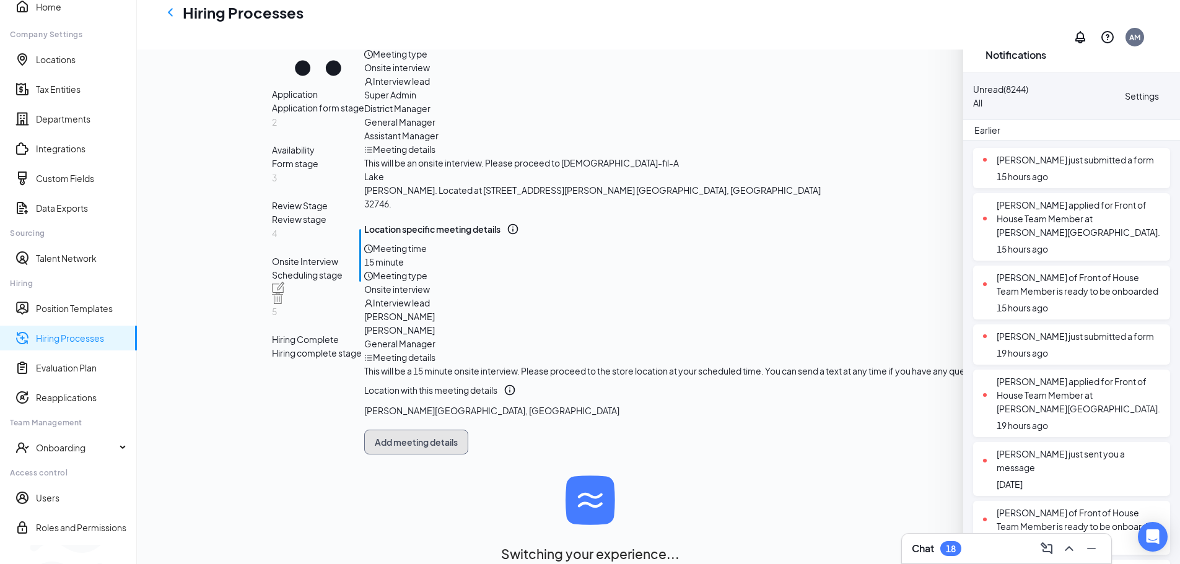
scroll to position [243, 0]
click at [310, 212] on div "Review Stage" at bounding box center [318, 206] width 92 height 14
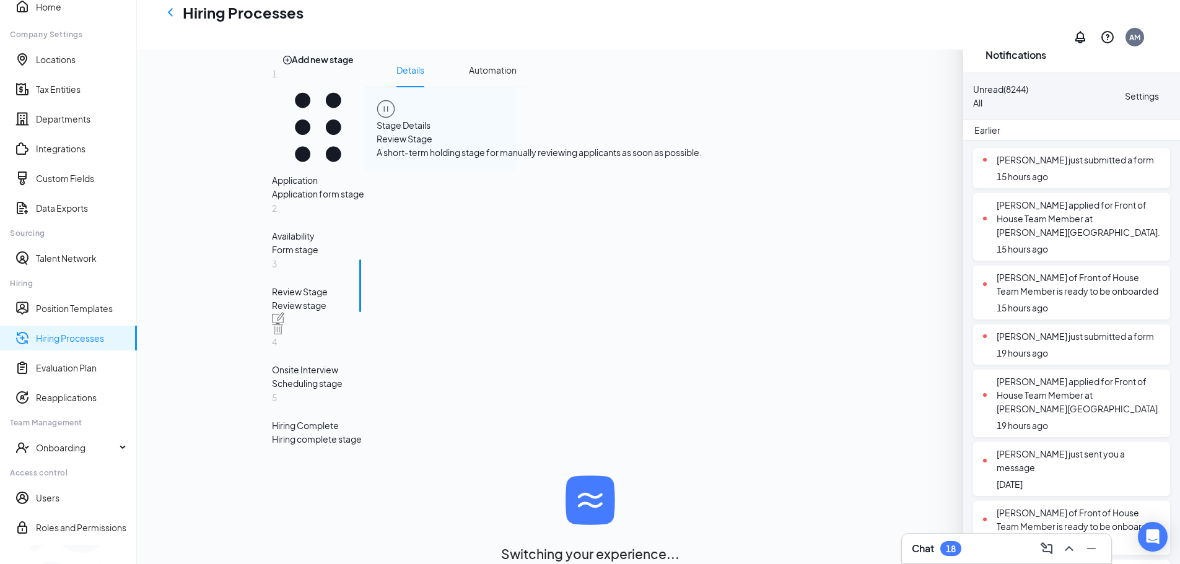
scroll to position [145, 0]
click at [314, 376] on div "Onsite Interview" at bounding box center [318, 370] width 92 height 14
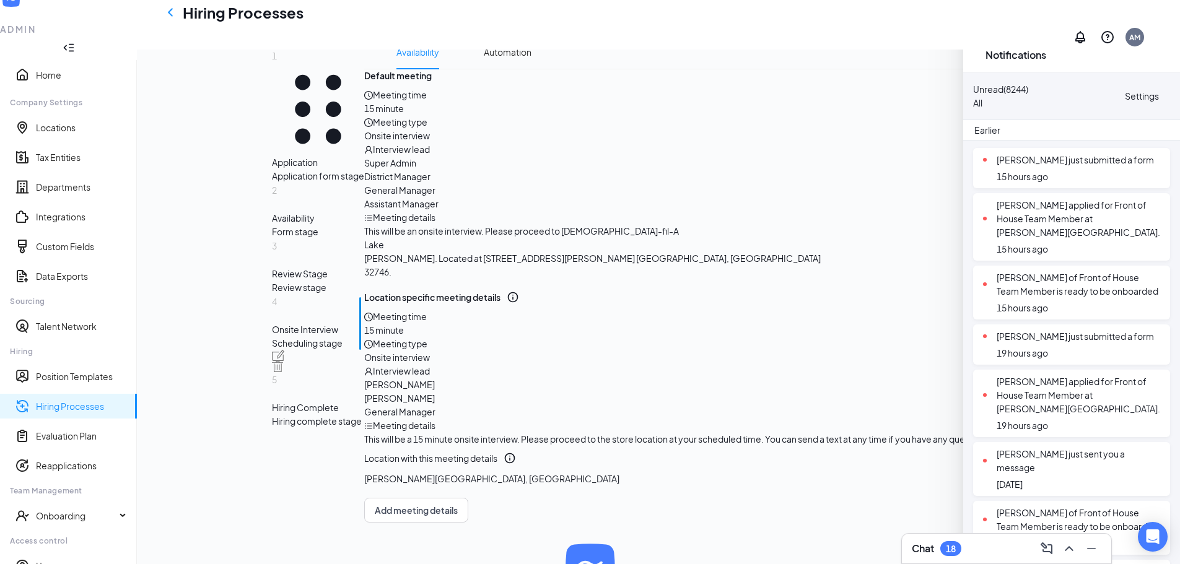
scroll to position [243, 0]
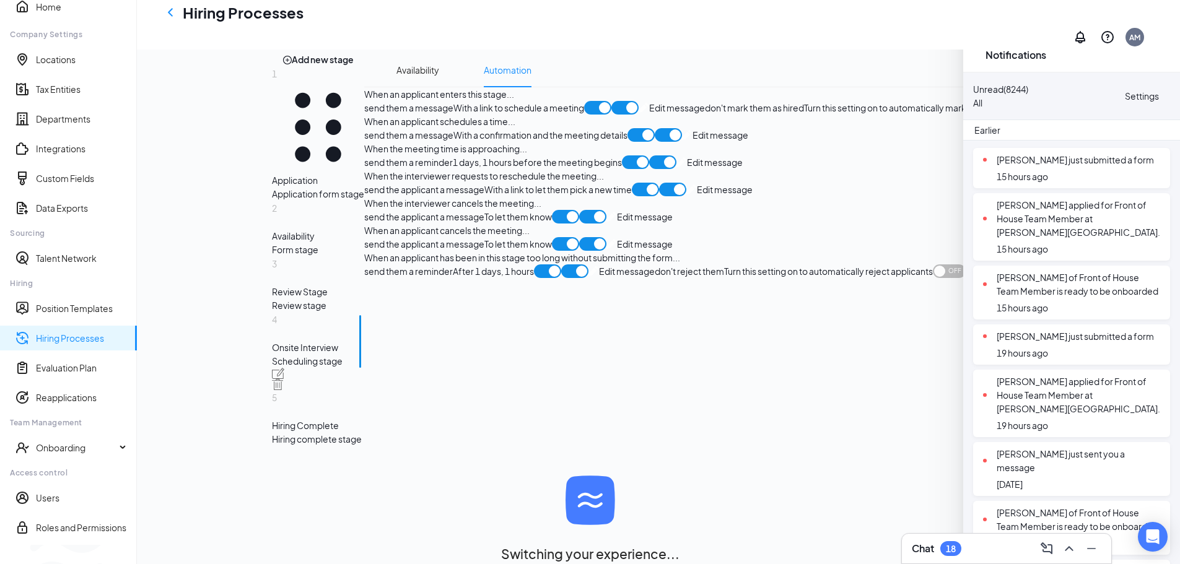
click at [649, 115] on span "Edit message" at bounding box center [677, 108] width 56 height 14
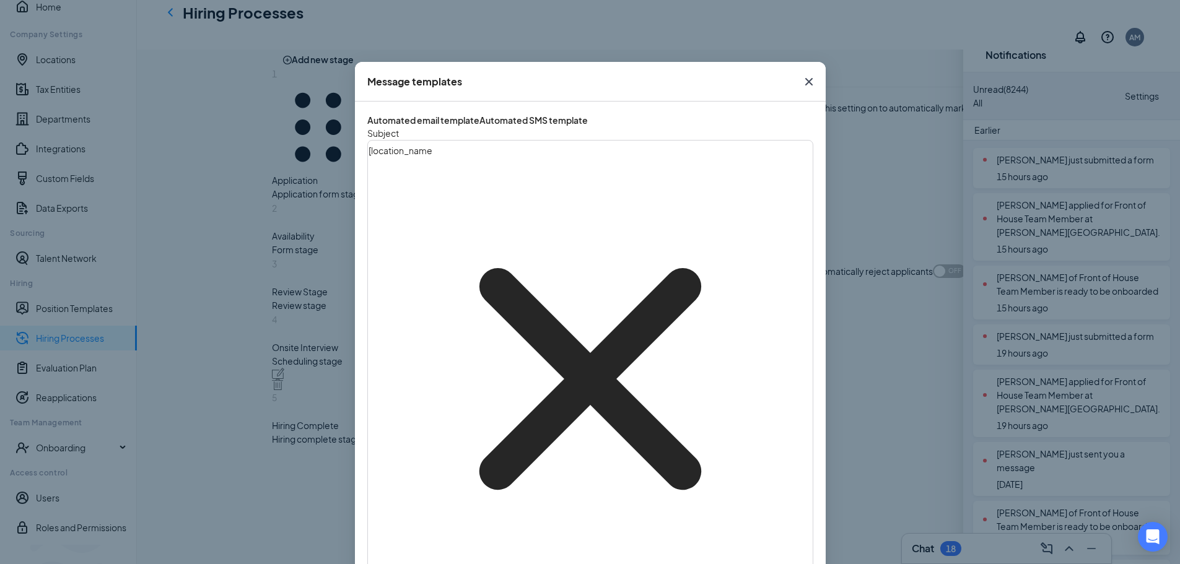
scroll to position [62, 0]
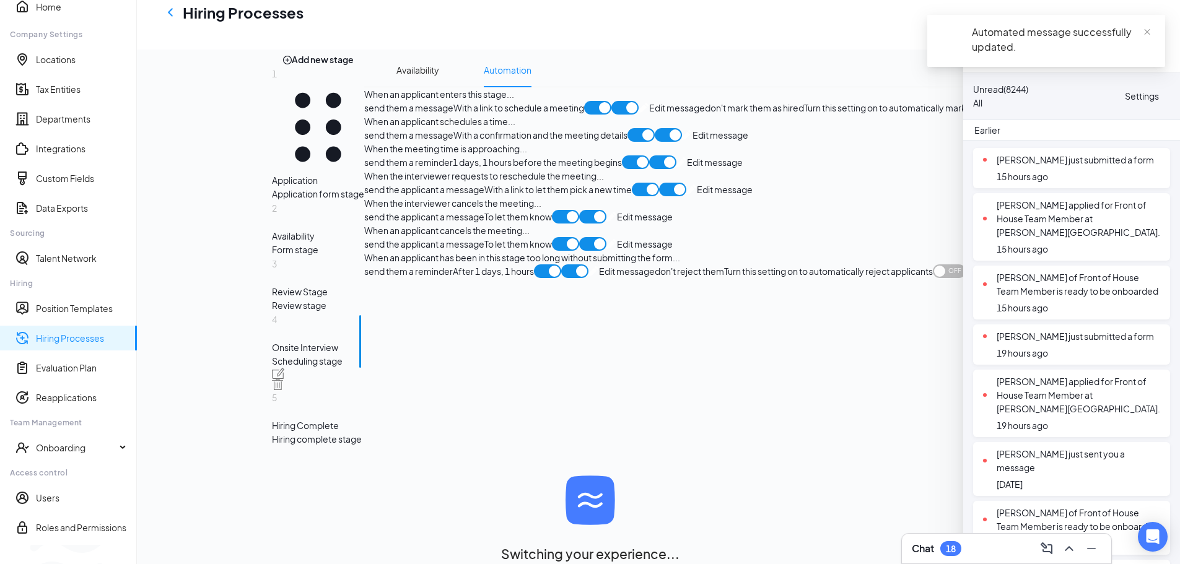
scroll to position [181, 0]
